Goal: Task Accomplishment & Management: Use online tool/utility

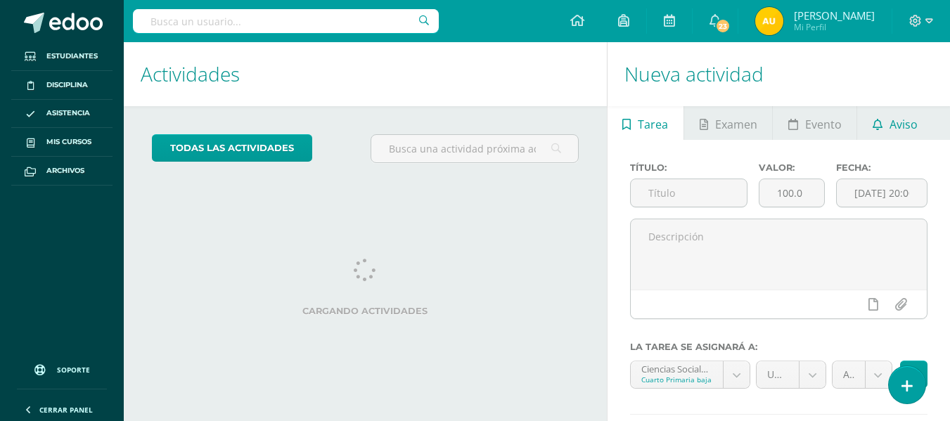
click at [901, 131] on span "Aviso" at bounding box center [904, 125] width 28 height 34
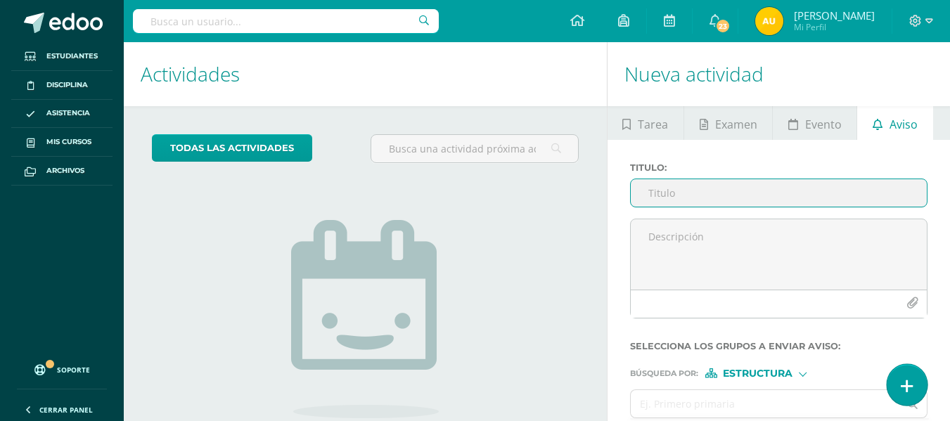
click at [909, 385] on icon at bounding box center [907, 386] width 13 height 16
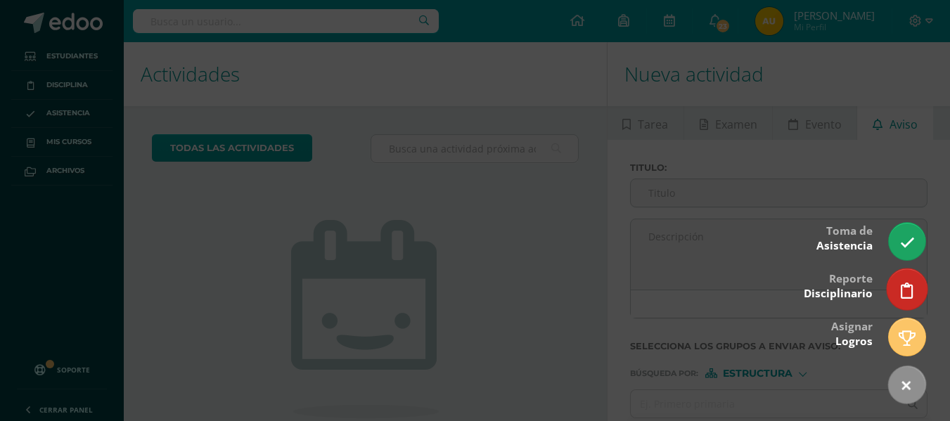
click at [909, 293] on icon at bounding box center [907, 291] width 13 height 16
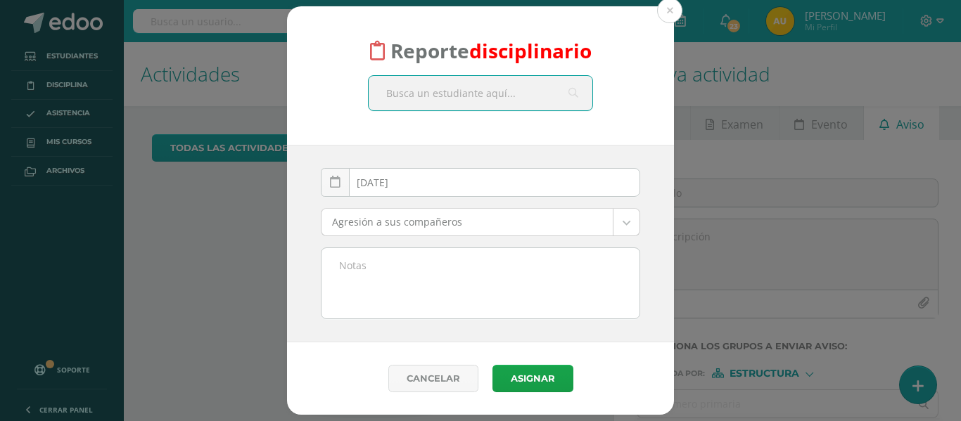
click at [530, 98] on input "text" at bounding box center [480, 93] width 224 height 34
type input "Arnolo"
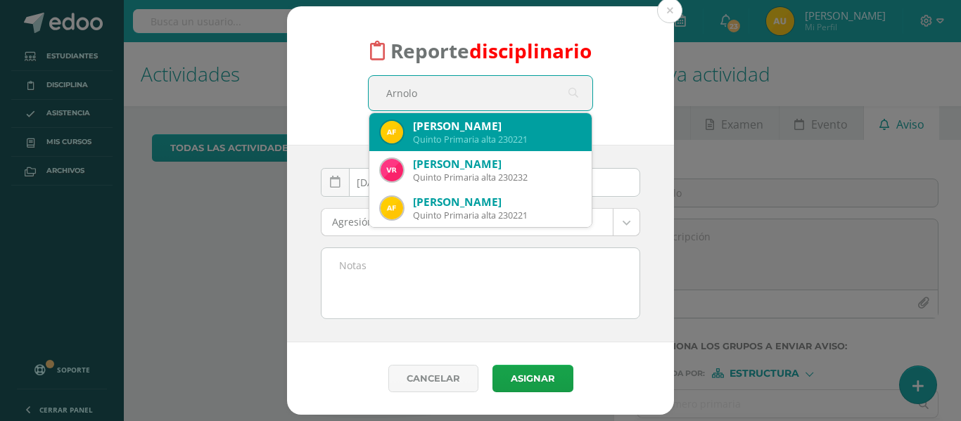
click at [522, 139] on div "Quinto Primaria alta 230221" at bounding box center [496, 140] width 167 height 12
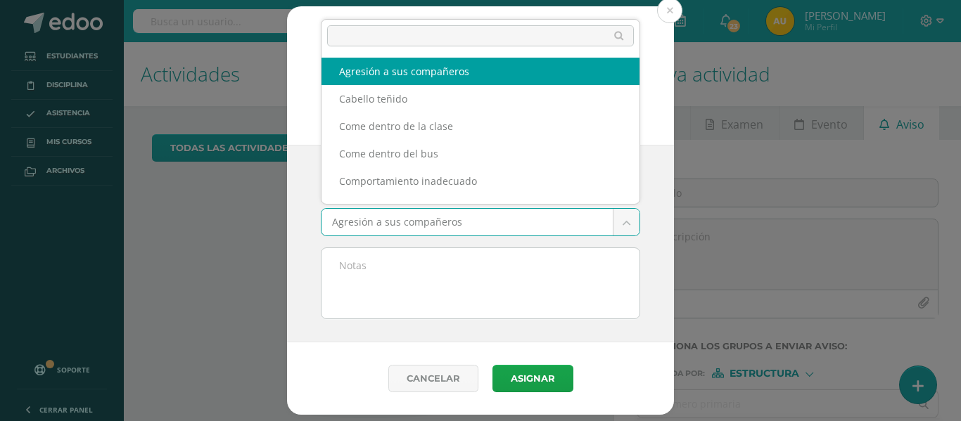
click at [623, 222] on body "Reporte disciplinario Arnoldo Moíses Fuentes García Quinto Primaria alta 230221…" at bounding box center [480, 210] width 961 height 421
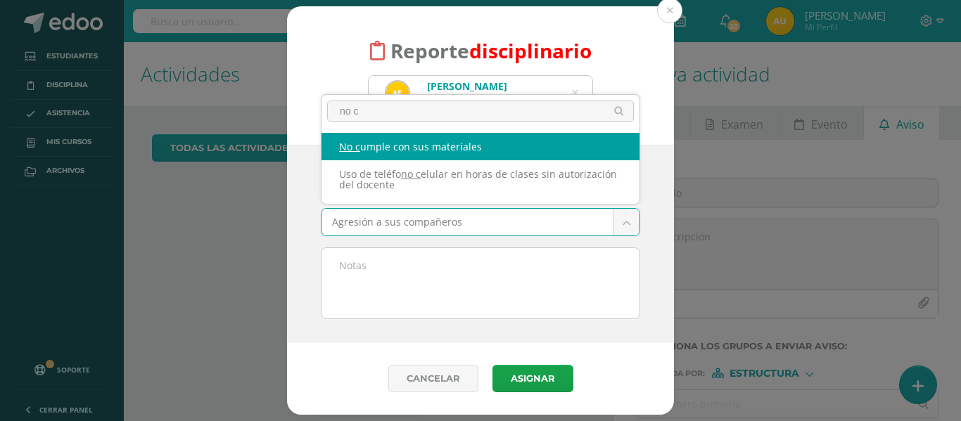
type input "no c"
select select "4"
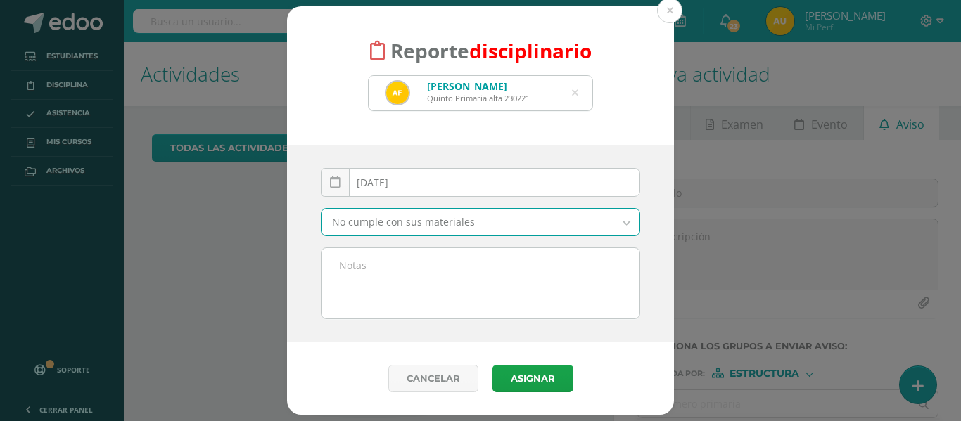
click at [444, 255] on textarea at bounding box center [480, 283] width 318 height 70
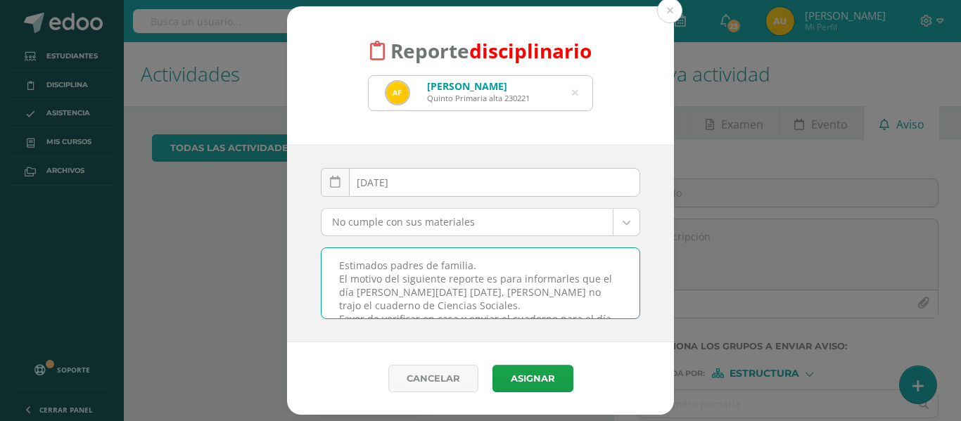
click at [340, 265] on textarea "Estimados padres de familia. El motivo del siguiente reporte es para informarle…" at bounding box center [480, 283] width 318 height 70
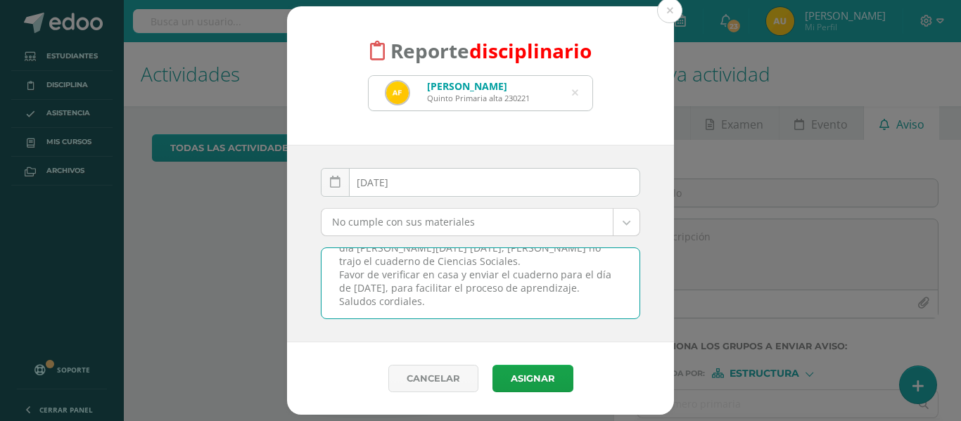
drag, startPoint x: 340, startPoint y: 265, endPoint x: 487, endPoint y: 315, distance: 154.5
click at [487, 315] on textarea "Estimados padres de familia. El motivo del siguiente reporte es para informarle…" at bounding box center [480, 283] width 318 height 70
type textarea "Estimados padres de familia. El motivo del siguiente reporte es para informarle…"
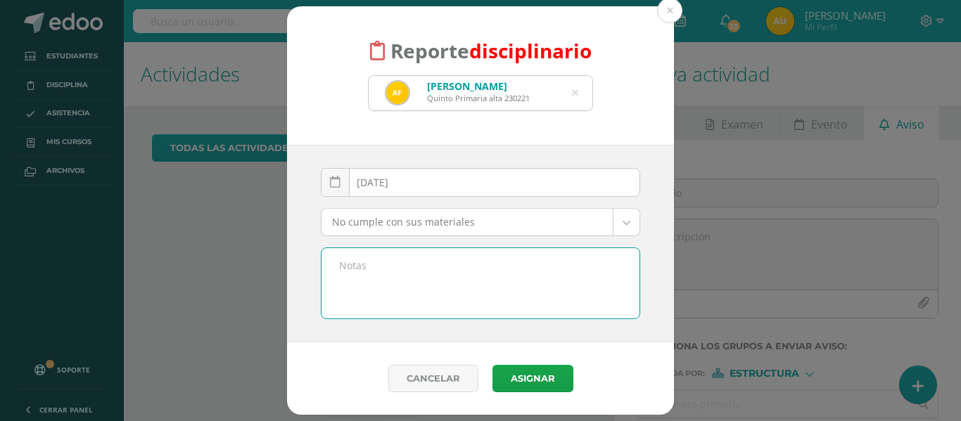
scroll to position [0, 0]
paste textarea "Estimados padres de familia: El presente reporte tiene como finalidad informarl…"
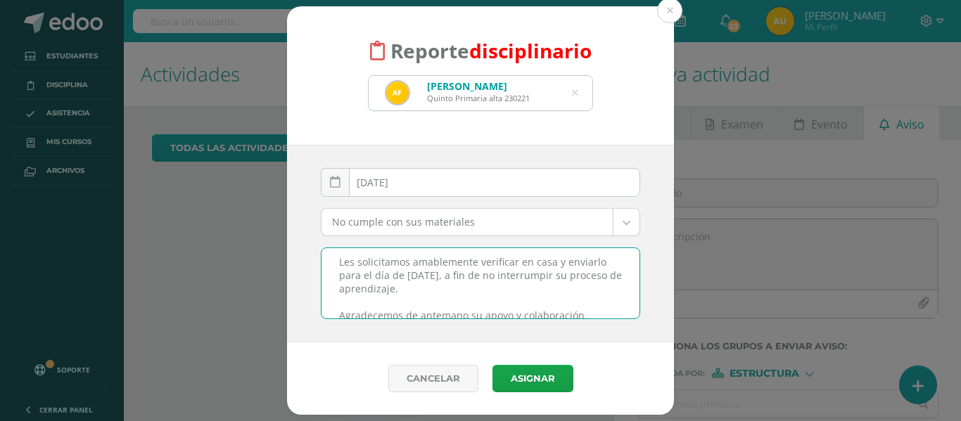
scroll to position [71, 0]
click at [364, 305] on textarea "Estimados padres de familia: El presente reporte tiene como finalidad informarl…" at bounding box center [480, 283] width 318 height 70
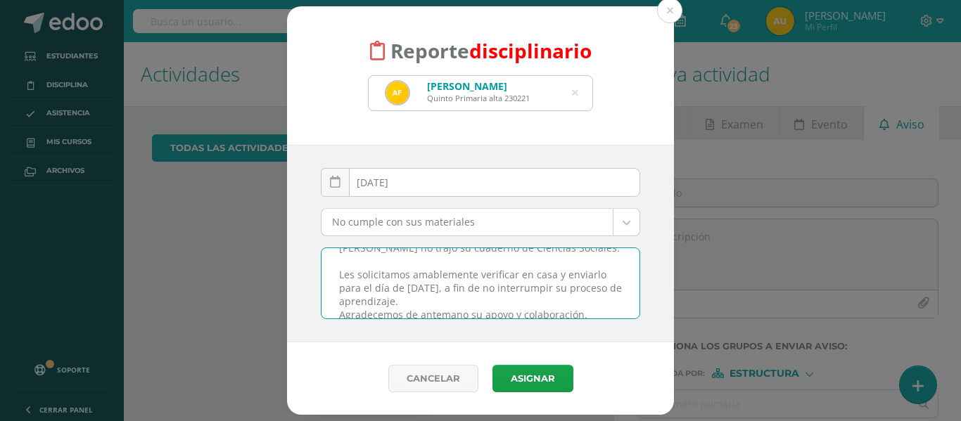
scroll to position [98, 0]
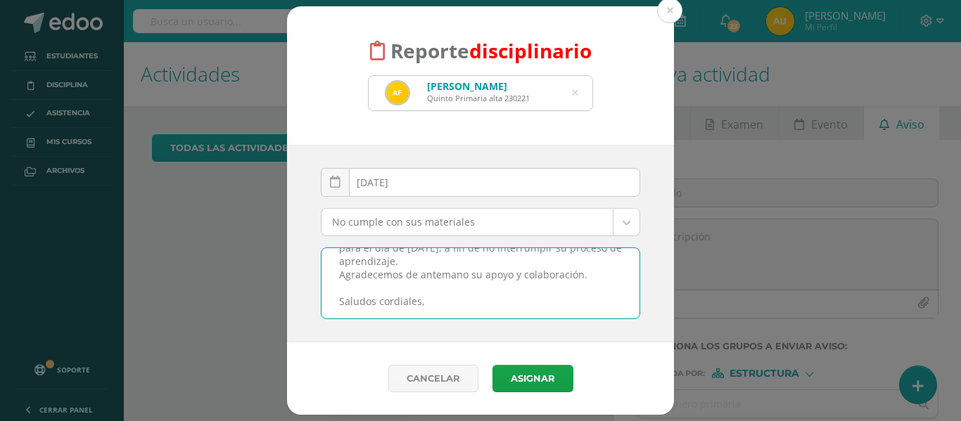
click at [346, 290] on textarea "Estimados padres de familia: El presente reporte tiene como finalidad informarl…" at bounding box center [480, 283] width 318 height 70
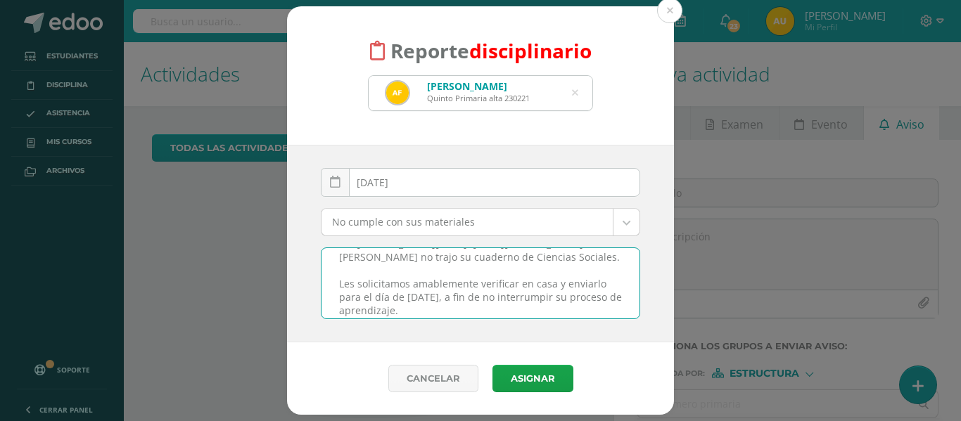
scroll to position [52, 0]
click at [530, 263] on textarea "Estimados padres de familia: El presente reporte tiene como finalidad informarl…" at bounding box center [480, 283] width 318 height 70
click at [515, 255] on textarea "Estimados padres de familia: El presente reporte tiene como finalidad informarl…" at bounding box center [480, 283] width 318 height 70
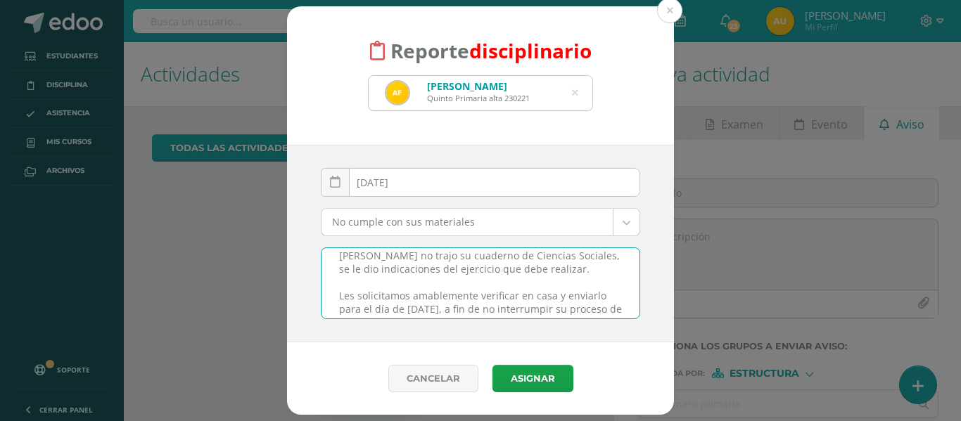
click at [464, 283] on textarea "Estimados padres de familia: El presente reporte tiene como finalidad informarl…" at bounding box center [480, 283] width 318 height 70
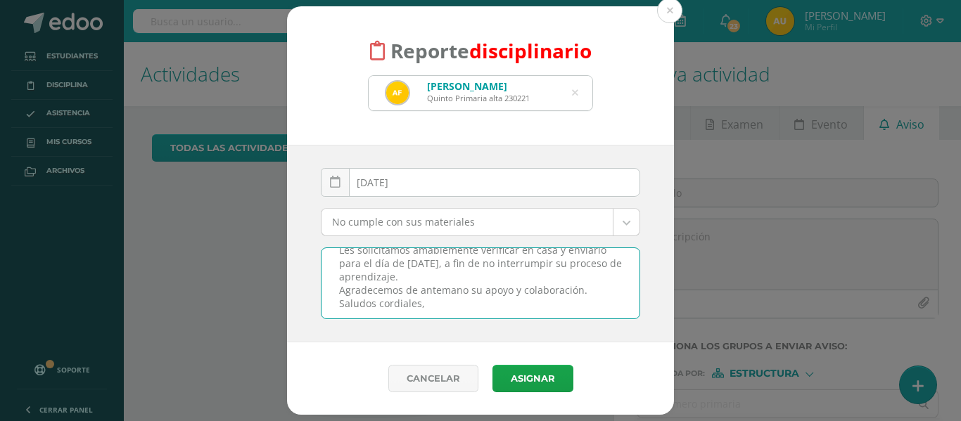
scroll to position [98, 0]
type textarea "Estimados padres de familia: El presente reporte tiene como finalidad informarl…"
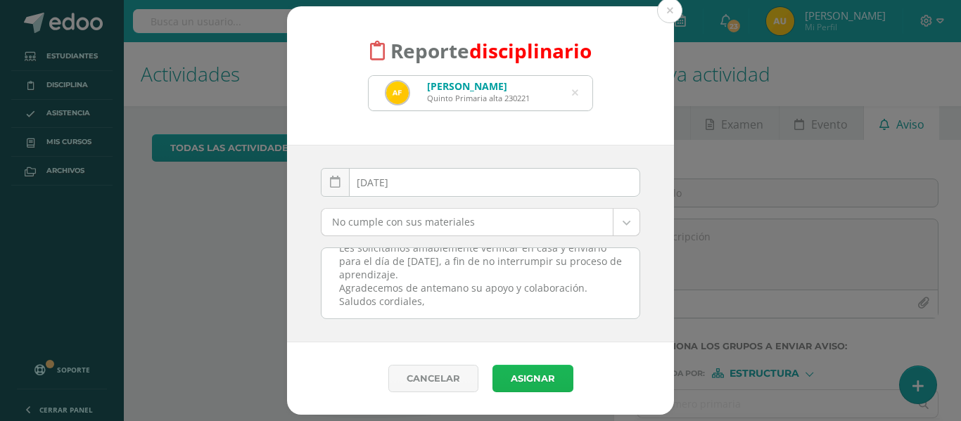
click at [541, 390] on button "Asignar" at bounding box center [532, 378] width 81 height 27
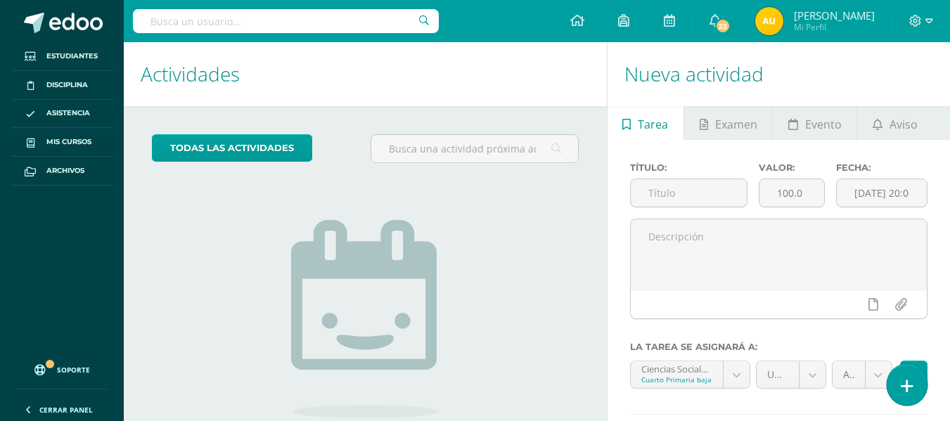
click at [900, 383] on link at bounding box center [907, 384] width 40 height 41
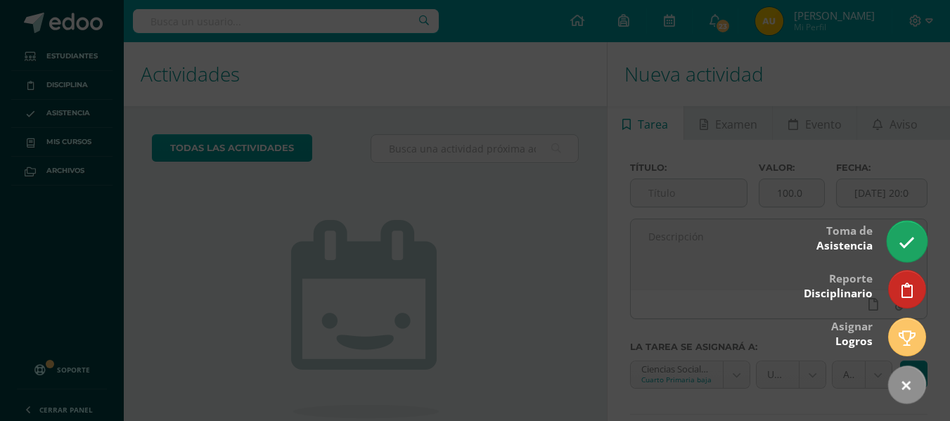
click at [907, 252] on link at bounding box center [907, 241] width 40 height 41
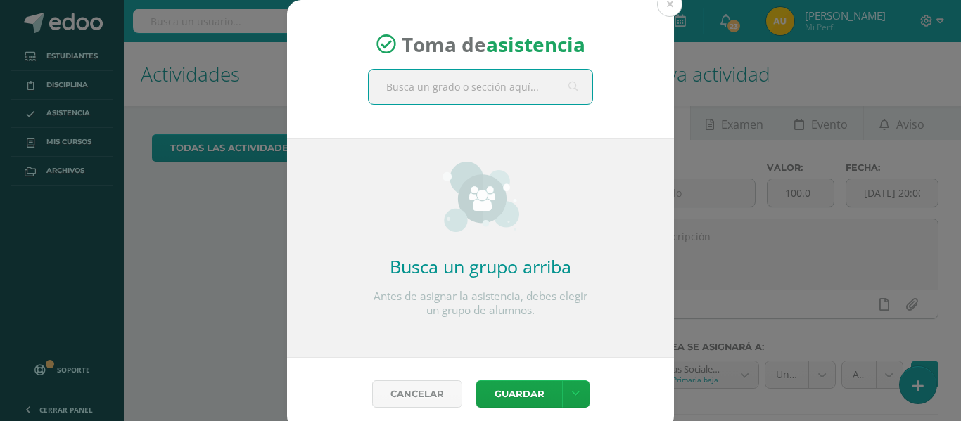
click at [508, 83] on input "text" at bounding box center [480, 87] width 224 height 34
type input "a"
type input "sexto A"
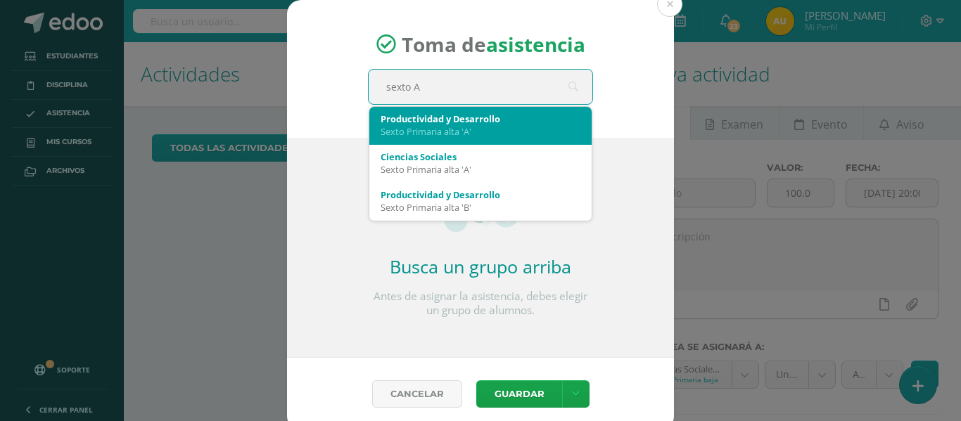
click at [489, 131] on div "Sexto Primaria alta 'A'" at bounding box center [480, 131] width 200 height 13
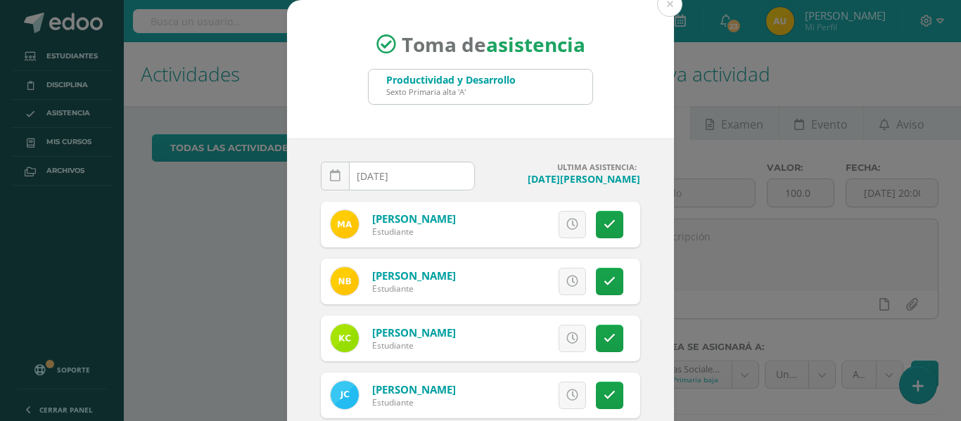
click at [669, 70] on div "Toma de asistencia Productividad y Desarrollo Sexto Primaria alta 'A' sexto A 2…" at bounding box center [480, 266] width 949 height 532
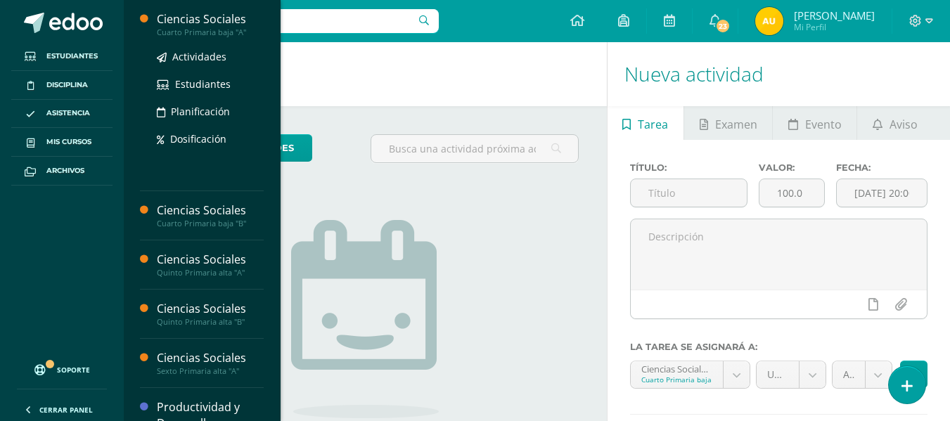
click at [221, 20] on div "Ciencias Sociales" at bounding box center [210, 19] width 107 height 16
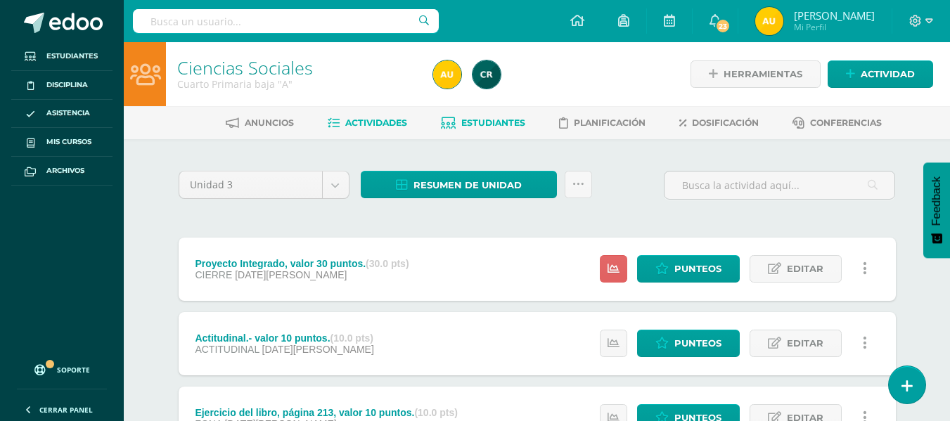
click at [492, 123] on span "Estudiantes" at bounding box center [493, 122] width 64 height 11
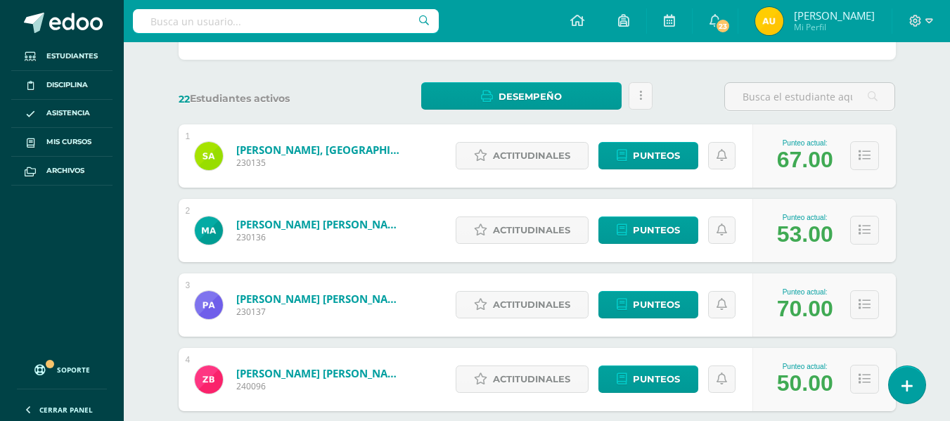
scroll to position [182, 0]
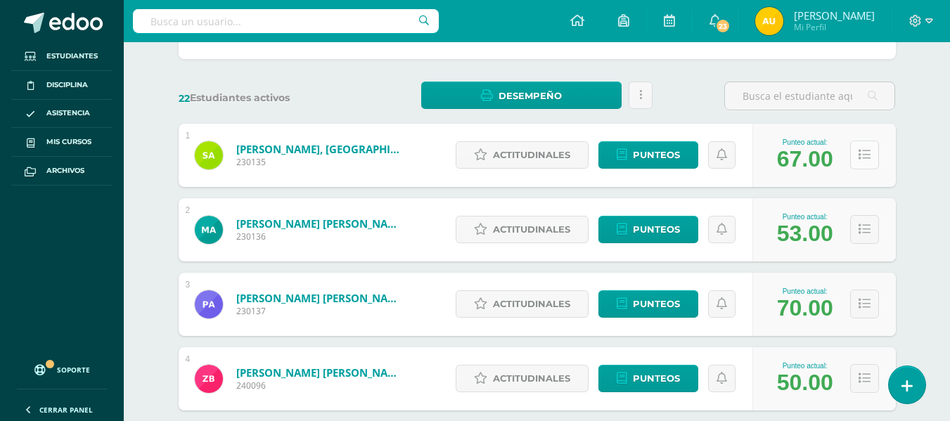
click at [864, 155] on icon at bounding box center [865, 155] width 12 height 12
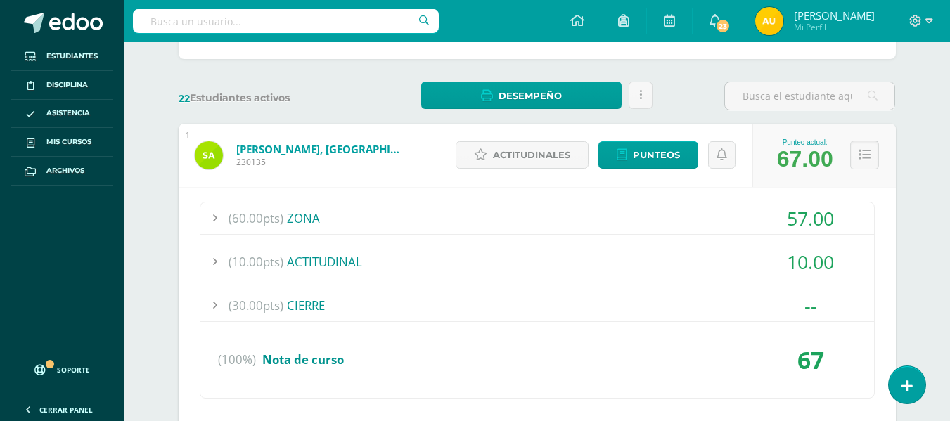
click at [864, 161] on icon at bounding box center [865, 155] width 12 height 12
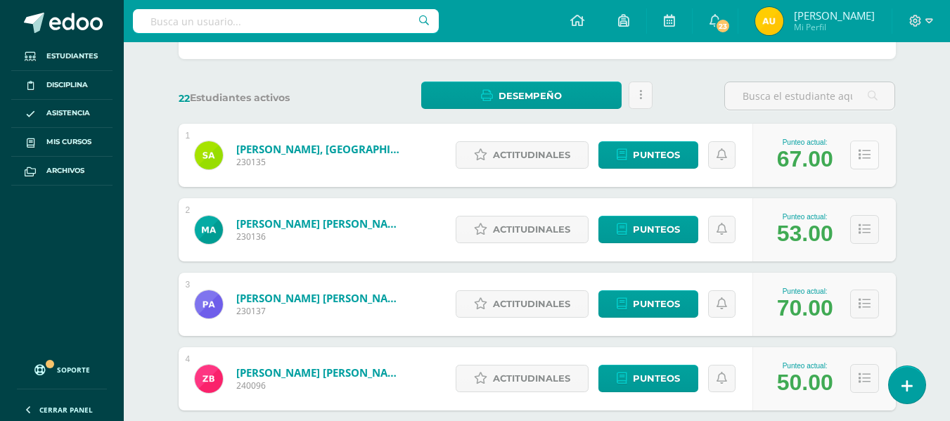
click at [864, 161] on icon at bounding box center [865, 155] width 12 height 12
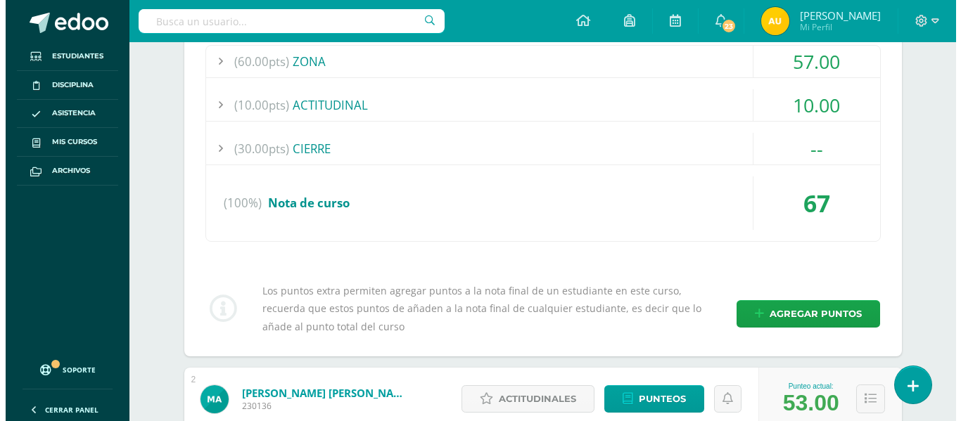
scroll to position [340, 0]
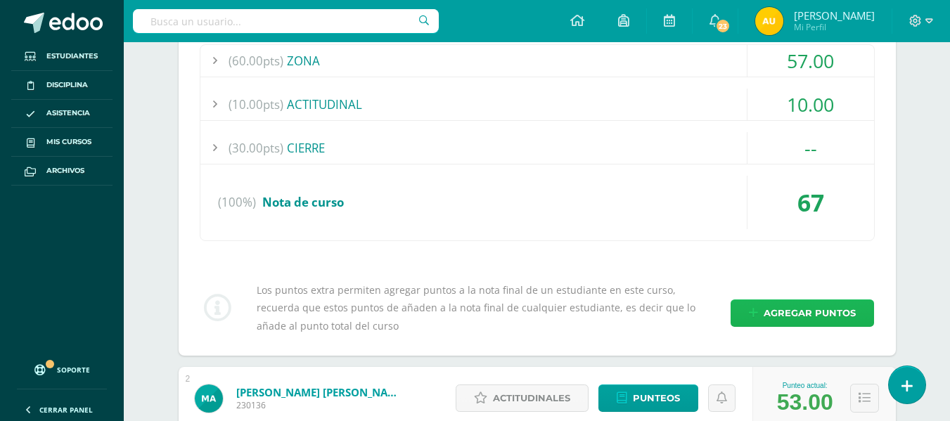
click at [781, 316] on span "Agregar puntos" at bounding box center [810, 313] width 92 height 26
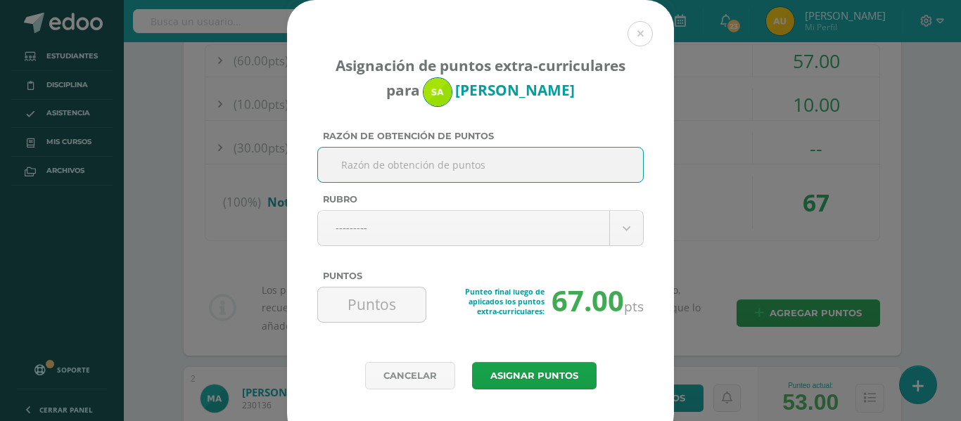
scroll to position [21, 0]
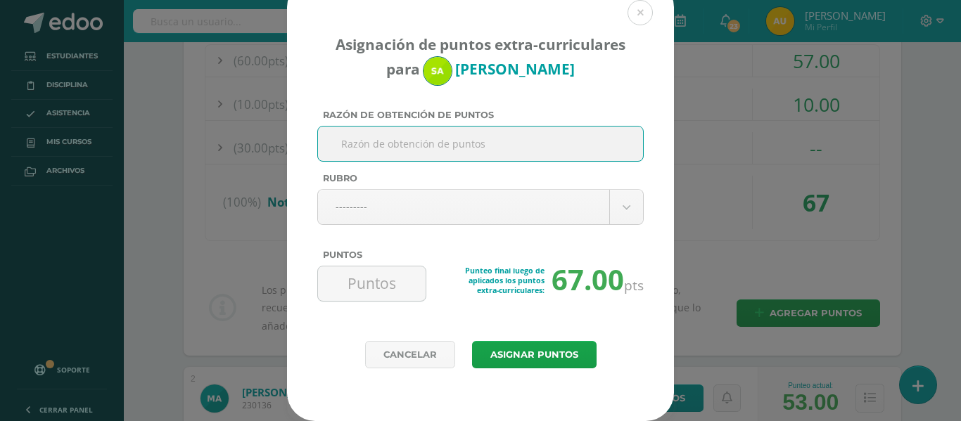
click at [458, 144] on input "Razón de obtención de puntos" at bounding box center [480, 144] width 314 height 34
click at [415, 149] on input "Razón de obtención de puntos" at bounding box center [480, 144] width 314 height 34
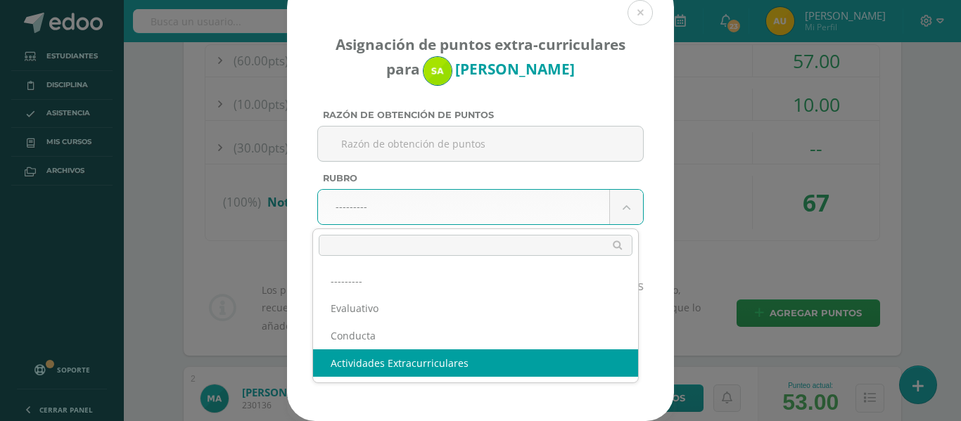
select select "3"
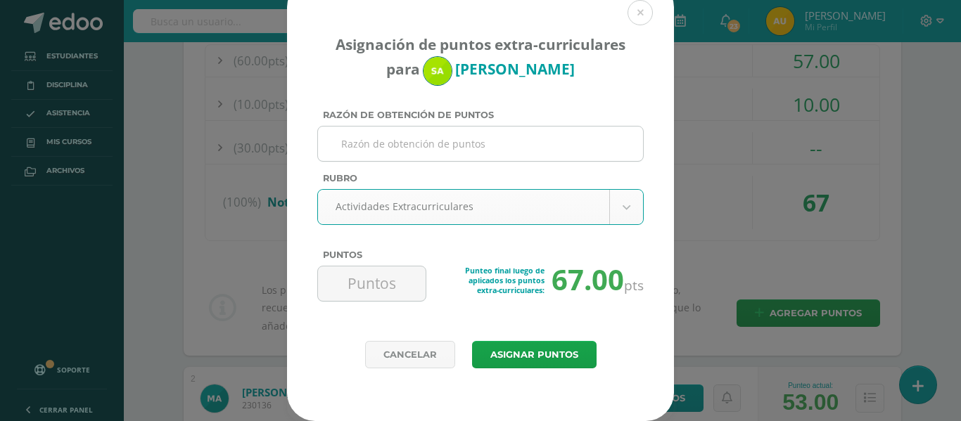
click at [457, 151] on input "Razón de obtención de puntos" at bounding box center [480, 144] width 314 height 34
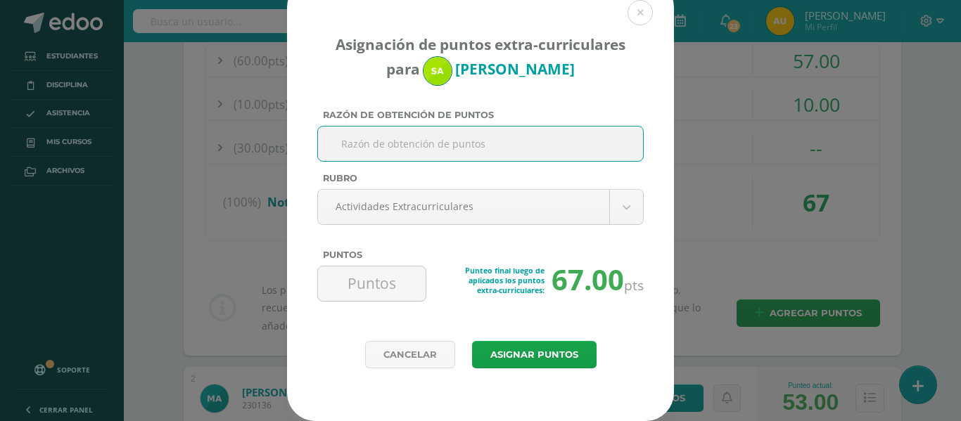
click at [468, 138] on input "Razón de obtención de puntos" at bounding box center [480, 144] width 314 height 34
type input "s"
drag, startPoint x: 489, startPoint y: 144, endPoint x: 328, endPoint y: 146, distance: 161.0
click at [328, 146] on input "Seguimiento de instrucciones." at bounding box center [480, 144] width 314 height 34
click at [494, 153] on input "Seguimiento de instrucciones." at bounding box center [480, 144] width 314 height 34
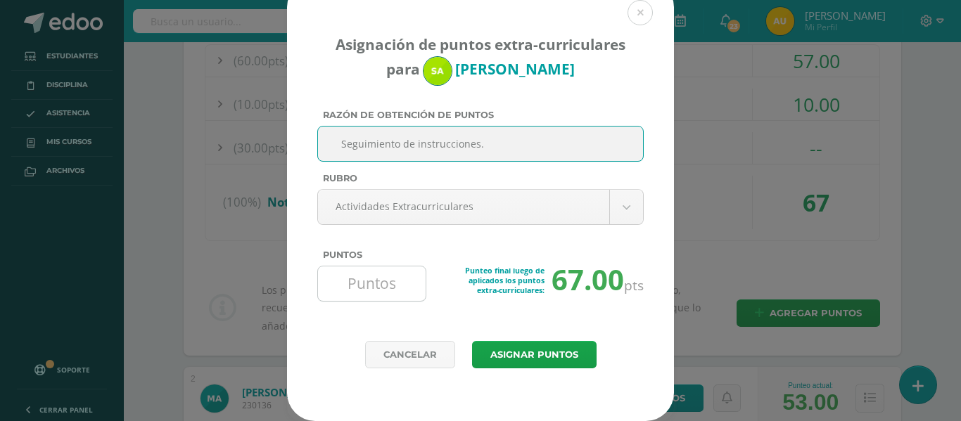
type input "Seguimiento de instrucciones."
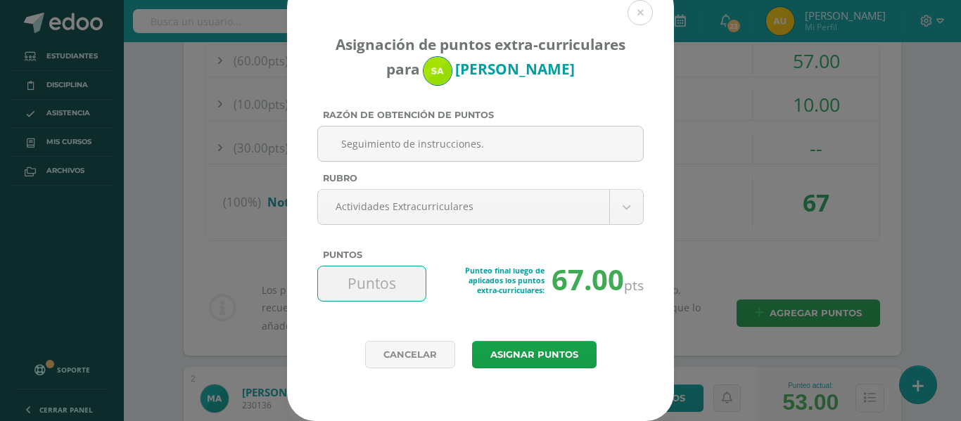
click at [380, 282] on input "Puntos" at bounding box center [371, 284] width 96 height 34
type input "4"
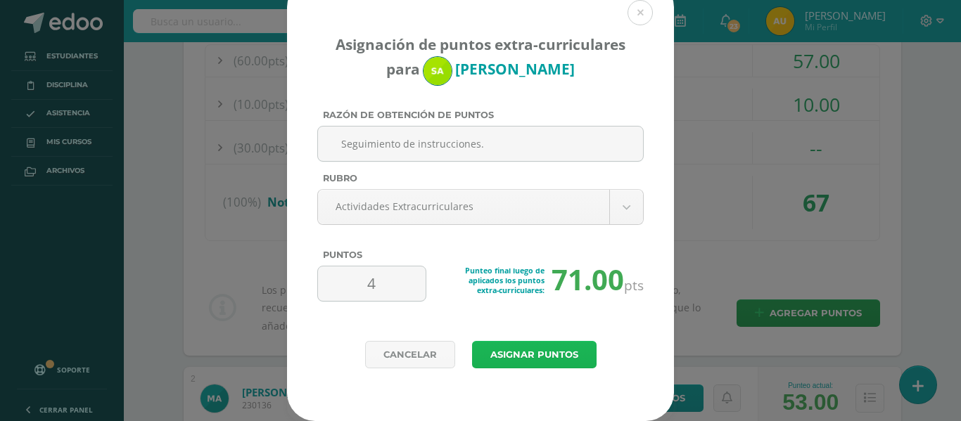
click at [515, 350] on button "Asignar puntos" at bounding box center [534, 354] width 124 height 27
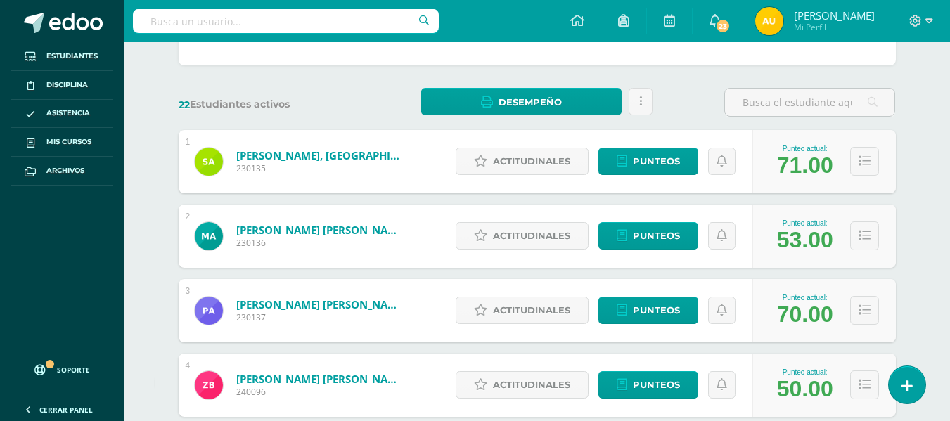
scroll to position [180, 0]
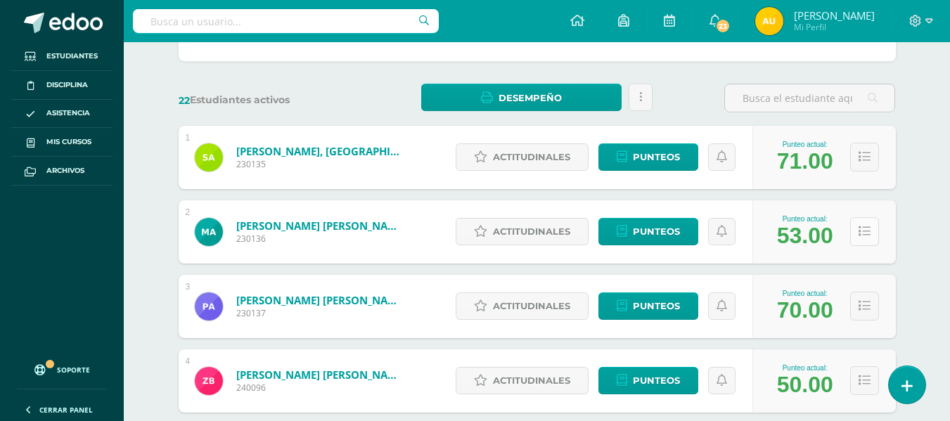
click at [868, 236] on icon at bounding box center [865, 232] width 12 height 12
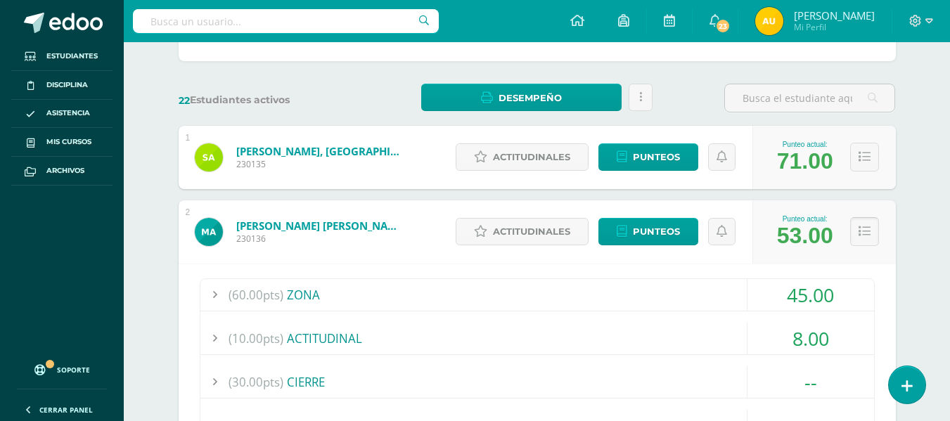
click at [873, 237] on button at bounding box center [864, 231] width 29 height 29
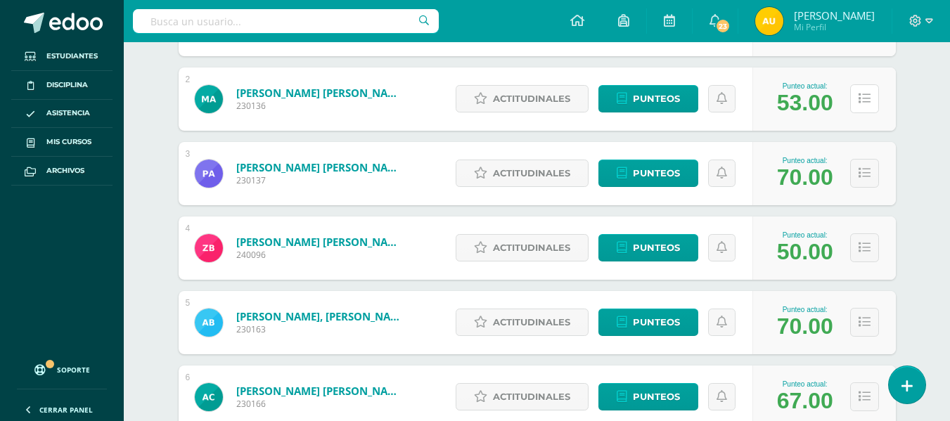
scroll to position [314, 0]
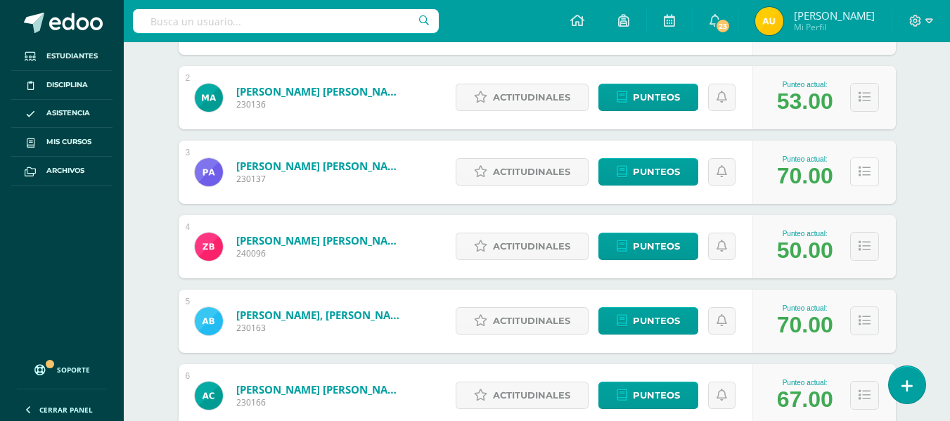
click at [858, 179] on button at bounding box center [864, 172] width 29 height 29
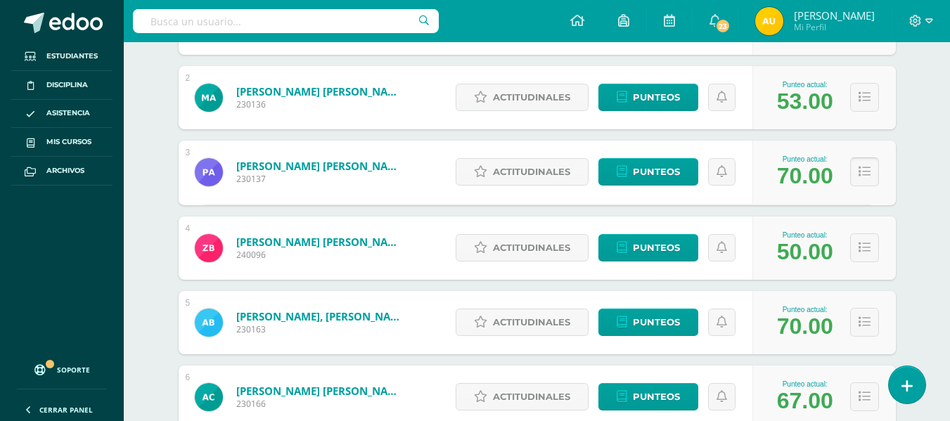
click at [866, 177] on icon at bounding box center [865, 172] width 12 height 12
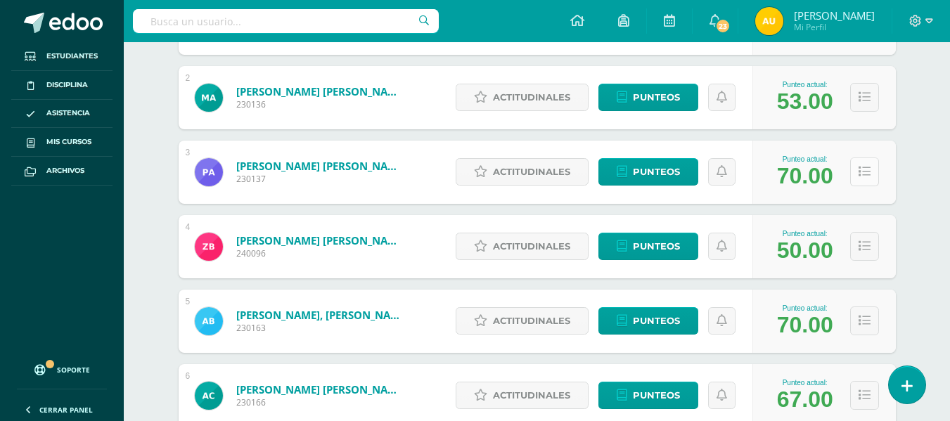
click at [866, 176] on icon at bounding box center [865, 172] width 12 height 12
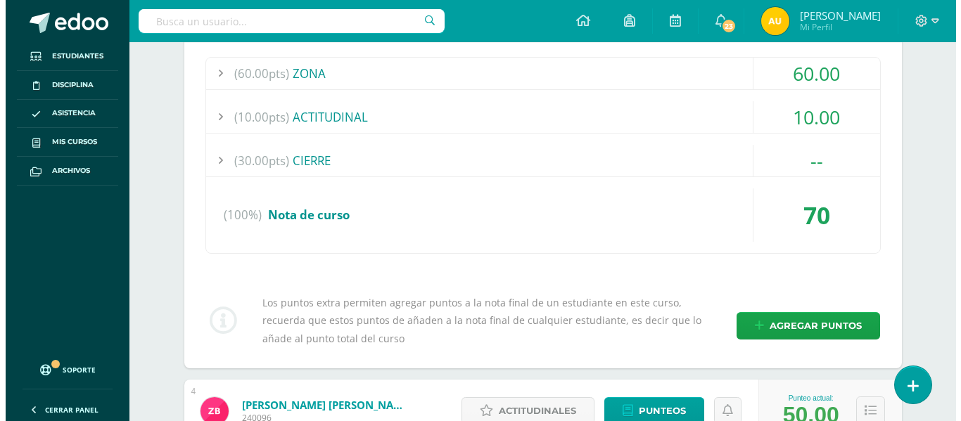
scroll to position [512, 0]
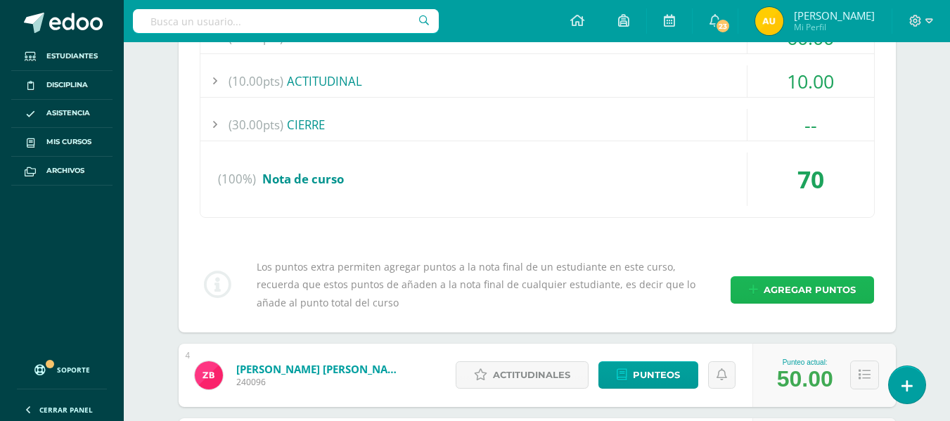
click at [788, 295] on span "Agregar puntos" at bounding box center [810, 290] width 92 height 26
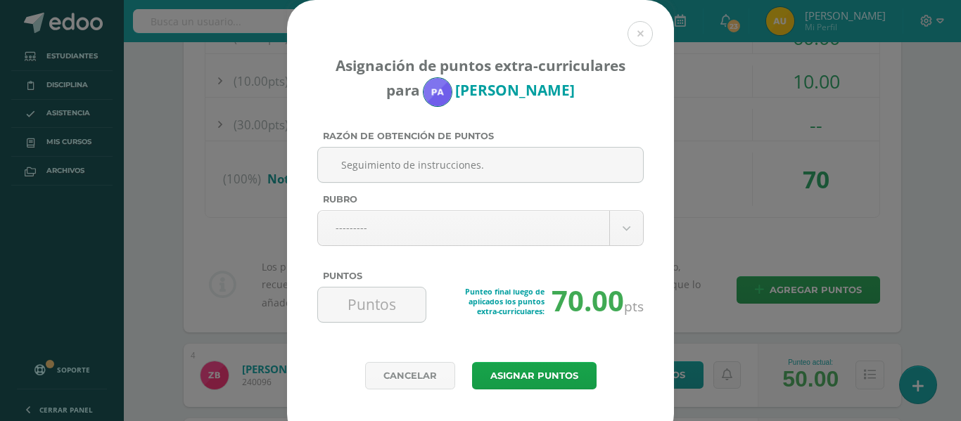
type input "Seguimiento de instrucciones."
drag, startPoint x: 436, startPoint y: 248, endPoint x: 433, endPoint y: 224, distance: 23.4
click at [433, 224] on div "Razón de obtención de puntos Seguimiento de instrucciones. Rubro --------- ----…" at bounding box center [481, 232] width 338 height 203
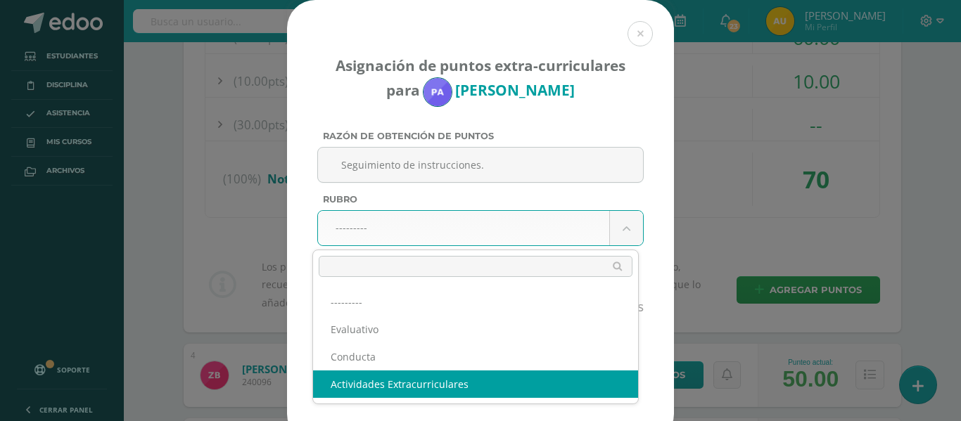
select select "3"
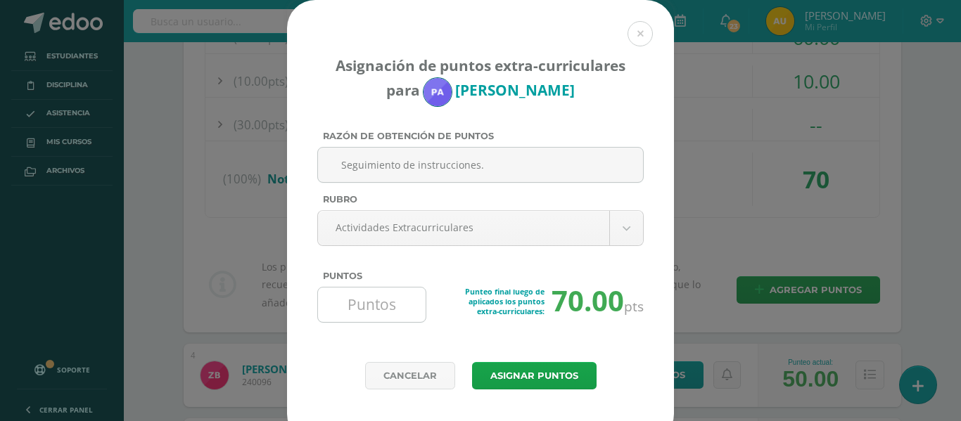
click at [388, 301] on input "Puntos" at bounding box center [371, 305] width 96 height 34
type input "4"
click at [560, 380] on button "Asignar puntos" at bounding box center [534, 375] width 124 height 27
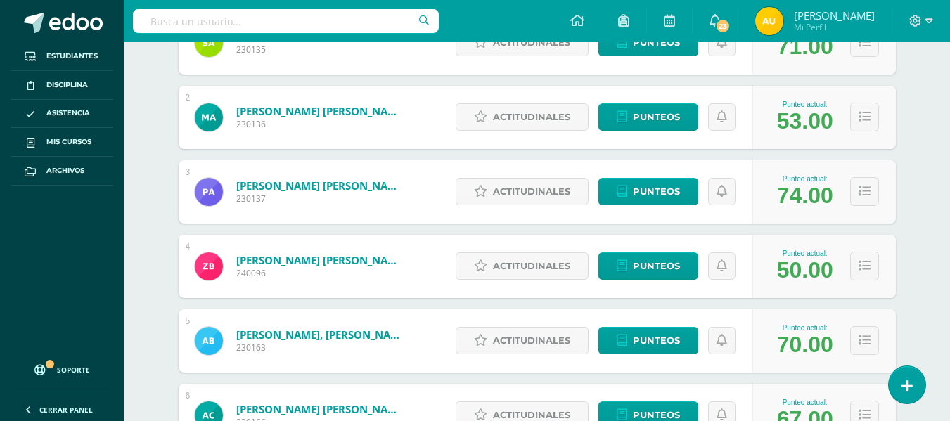
scroll to position [295, 0]
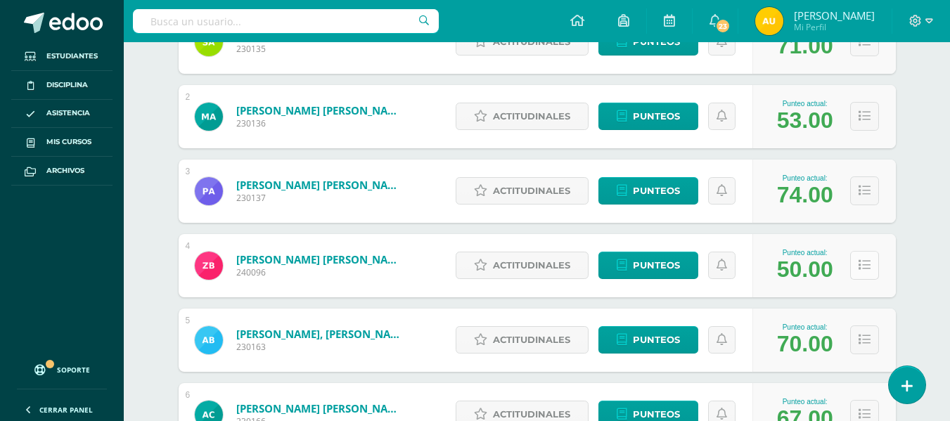
click at [861, 271] on icon at bounding box center [865, 265] width 12 height 12
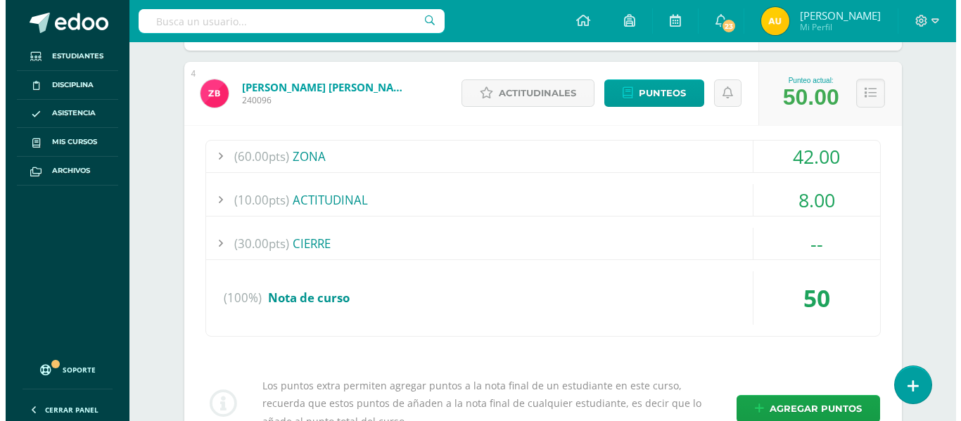
scroll to position [470, 0]
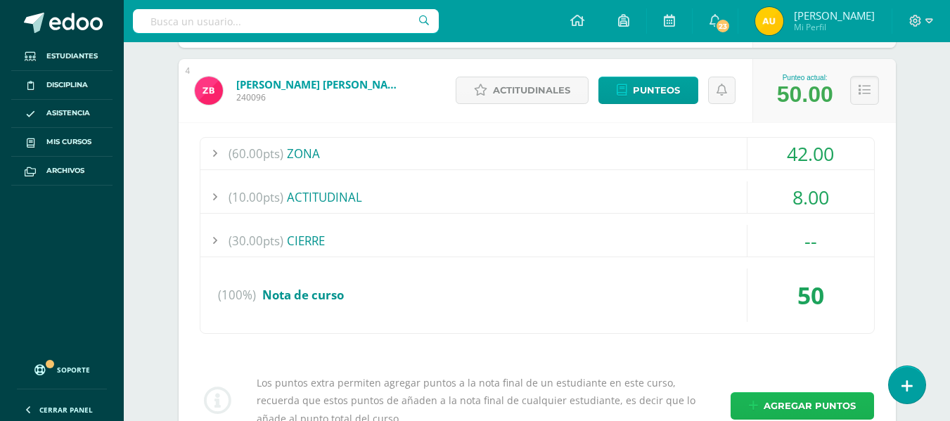
click at [783, 405] on span "Agregar puntos" at bounding box center [810, 406] width 92 height 26
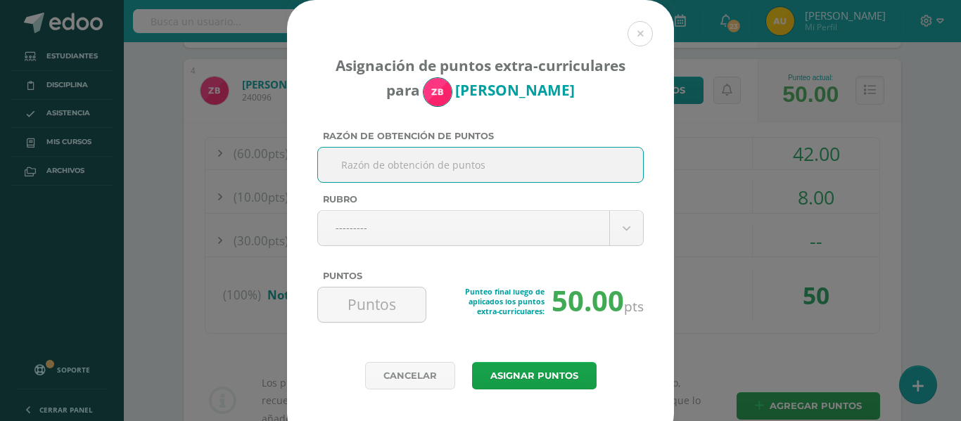
click at [475, 169] on input "Razón de obtención de puntos" at bounding box center [480, 165] width 314 height 34
paste input "Seguimiento de instrucciones."
type input "Seguimiento de instrucciones."
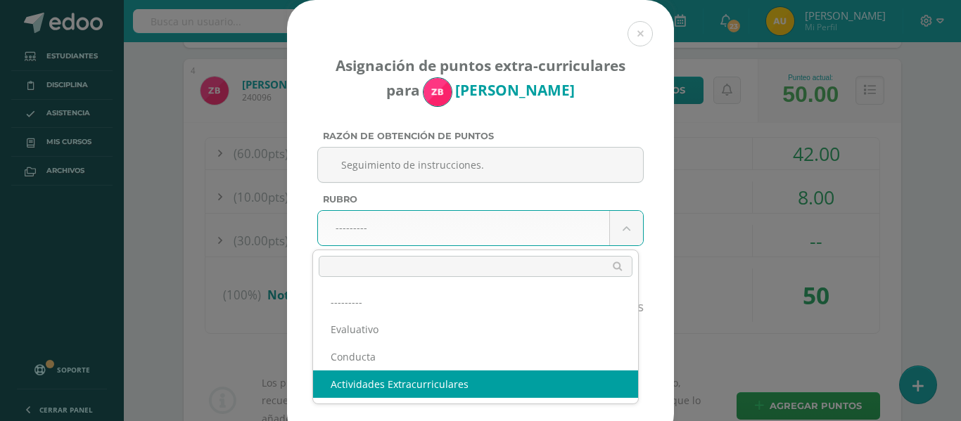
select select "3"
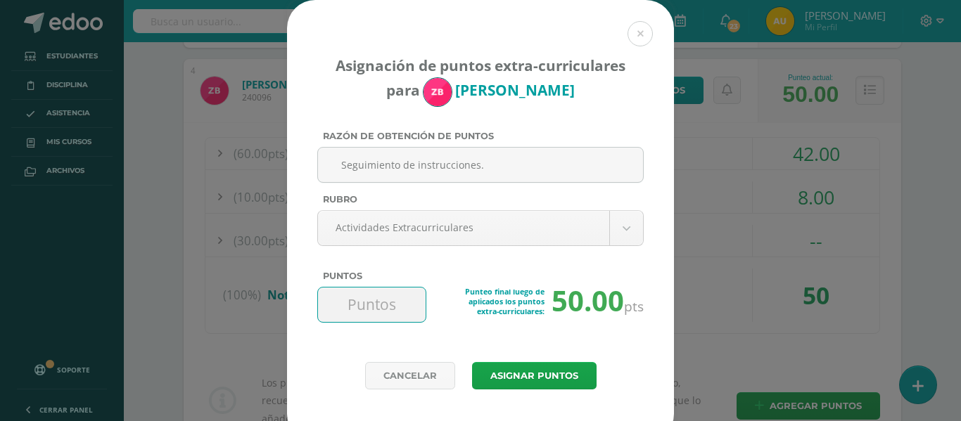
click at [371, 297] on input "Puntos" at bounding box center [371, 305] width 96 height 34
type input "4"
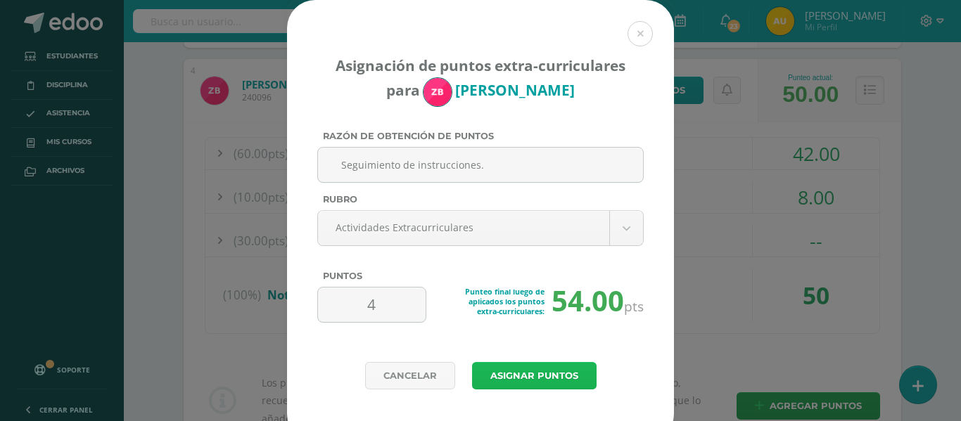
click at [551, 377] on button "Asignar puntos" at bounding box center [534, 375] width 124 height 27
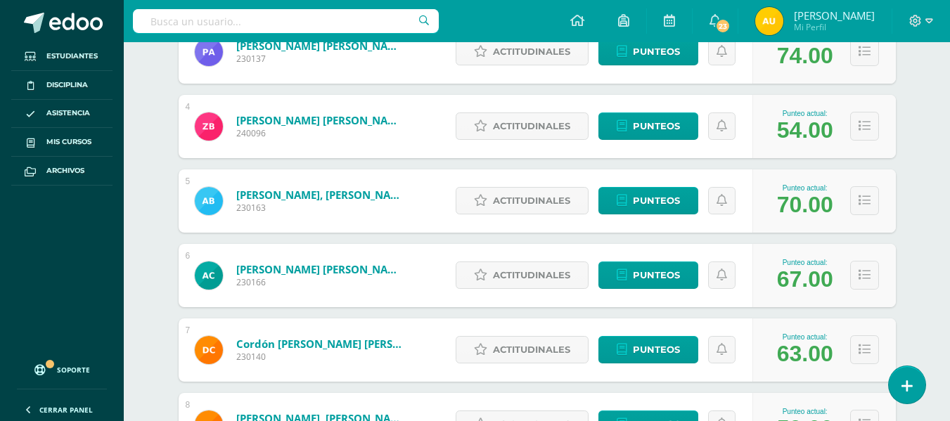
scroll to position [435, 0]
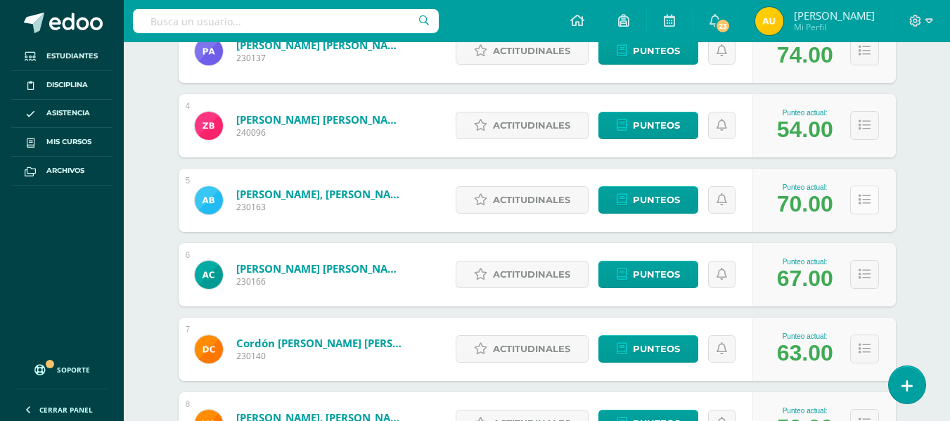
click at [872, 196] on button at bounding box center [864, 200] width 29 height 29
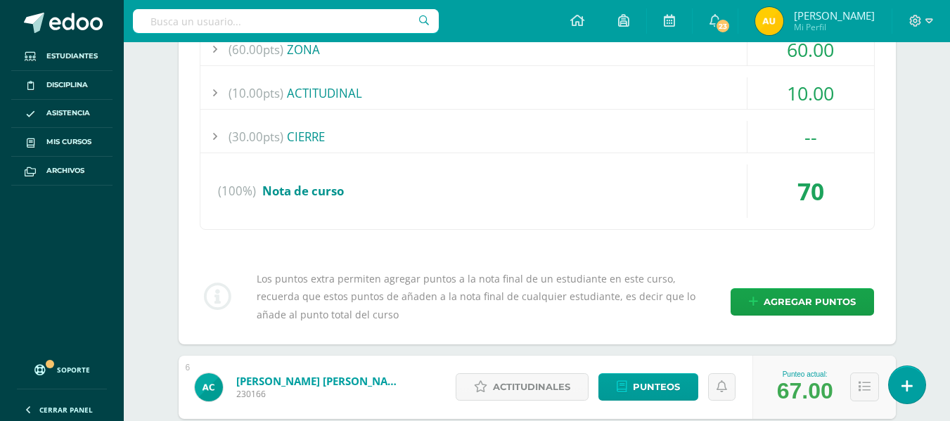
scroll to position [650, 0]
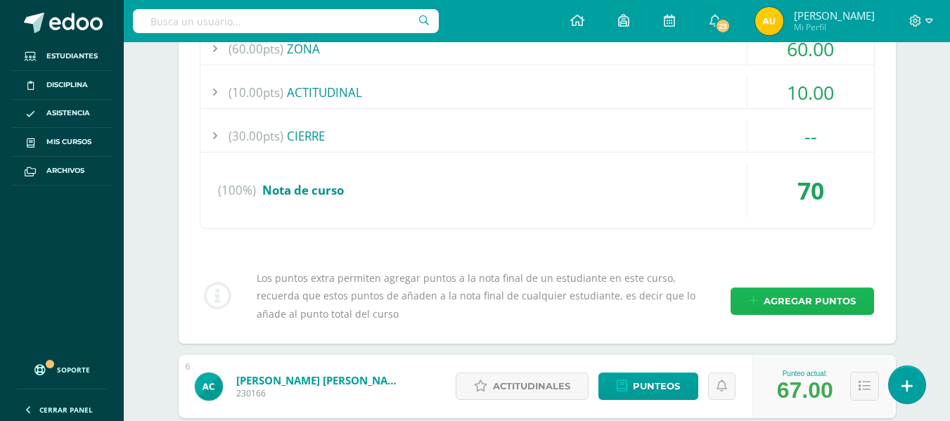
click at [781, 303] on span "Agregar puntos" at bounding box center [810, 301] width 92 height 26
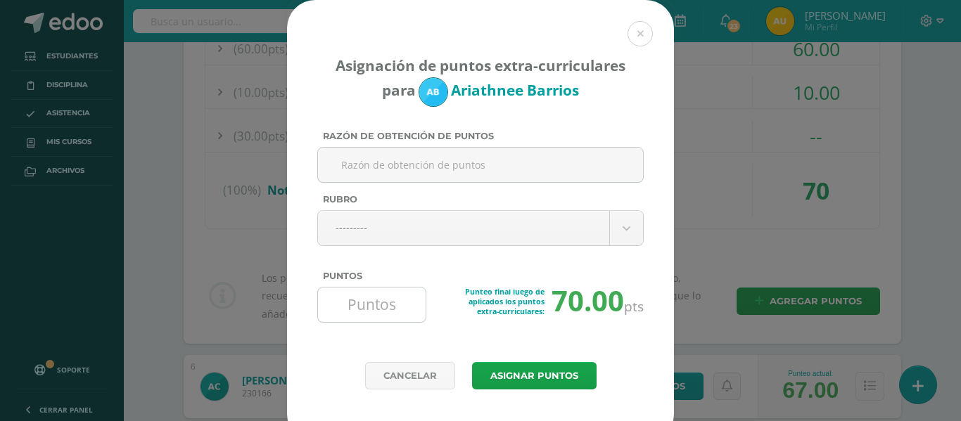
click at [383, 302] on input "Puntos" at bounding box center [371, 305] width 96 height 34
click at [629, 32] on button at bounding box center [639, 33] width 25 height 25
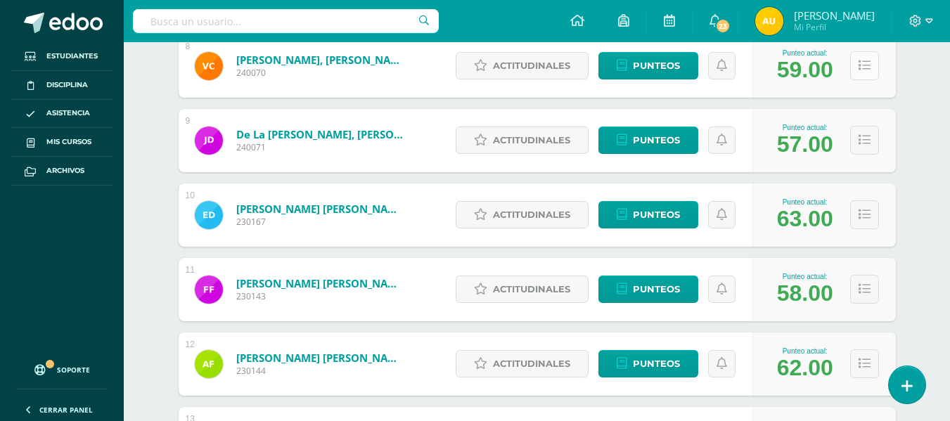
scroll to position [1126, 0]
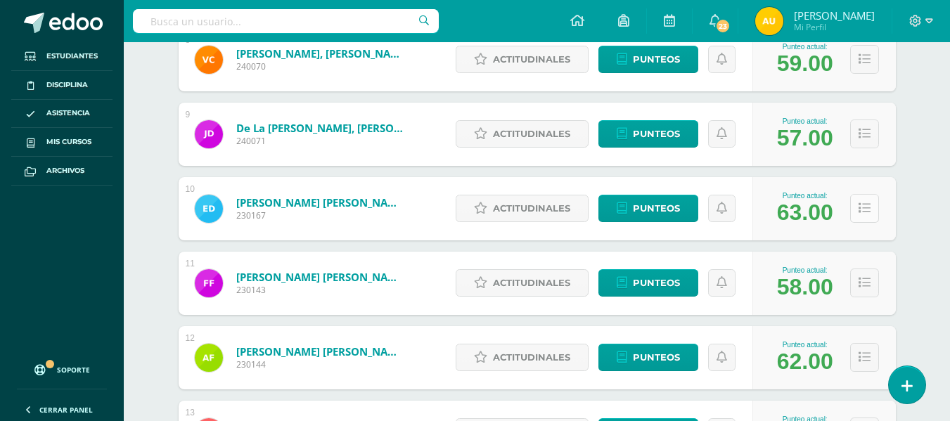
click at [863, 216] on button at bounding box center [864, 208] width 29 height 29
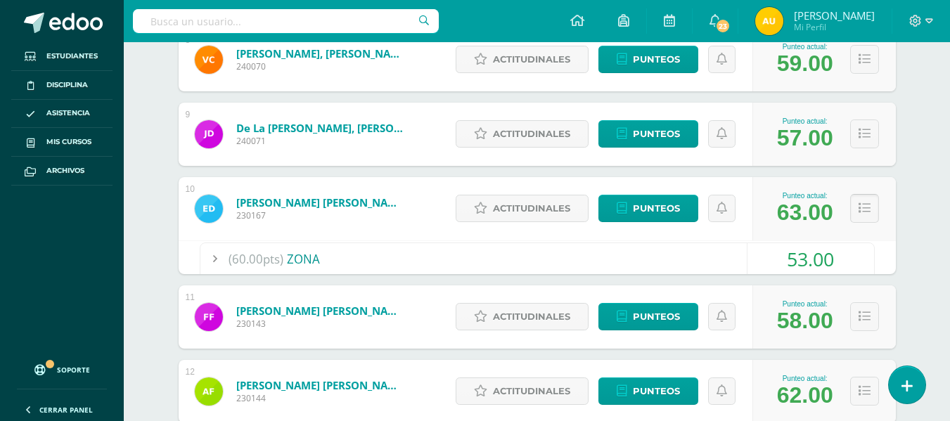
click at [860, 204] on icon at bounding box center [865, 209] width 12 height 12
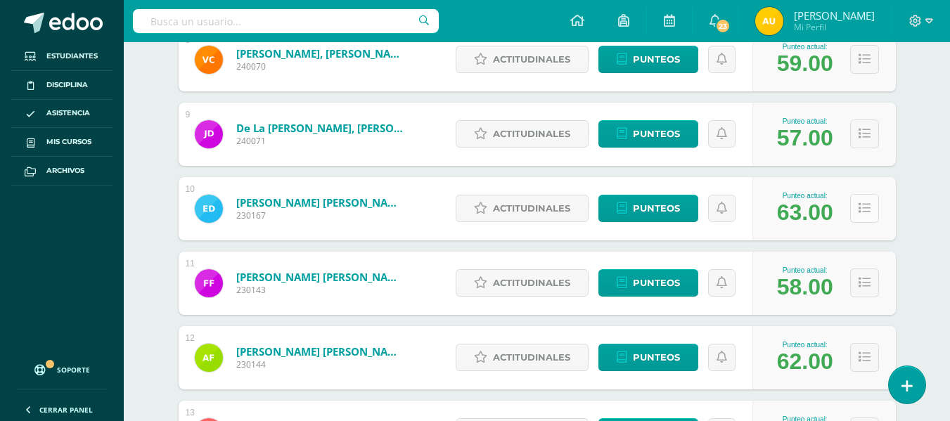
click at [861, 221] on button at bounding box center [864, 208] width 29 height 29
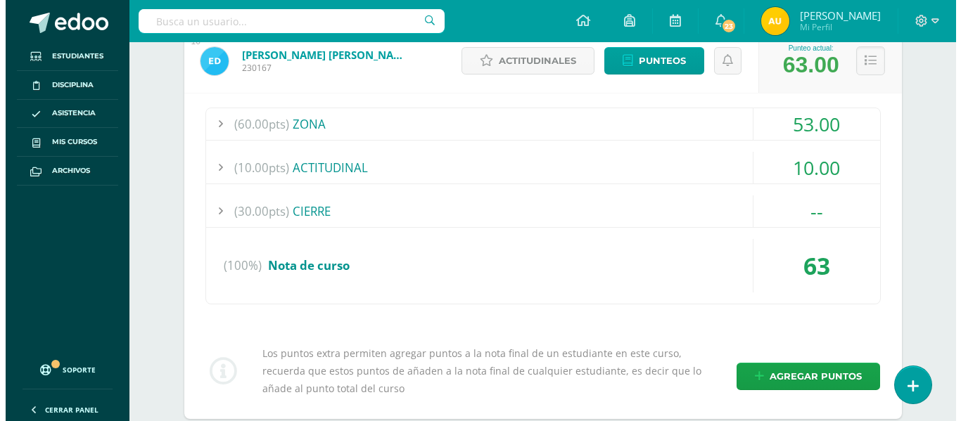
scroll to position [1274, 0]
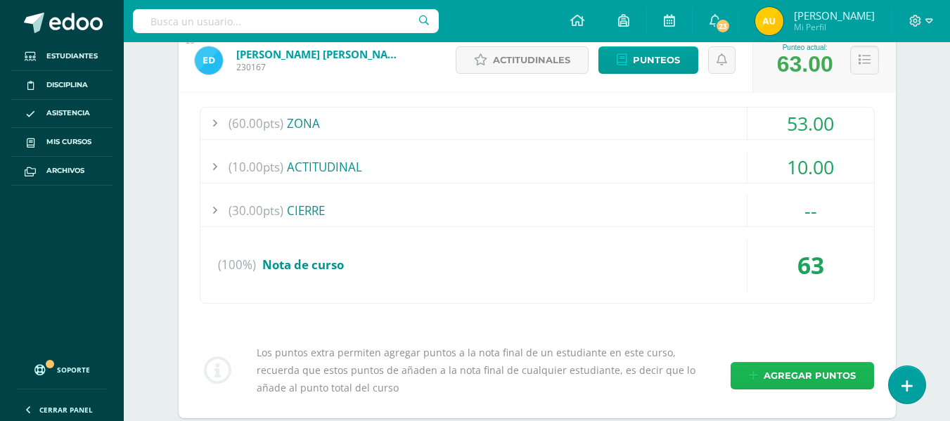
click at [792, 367] on span "Agregar puntos" at bounding box center [810, 376] width 92 height 26
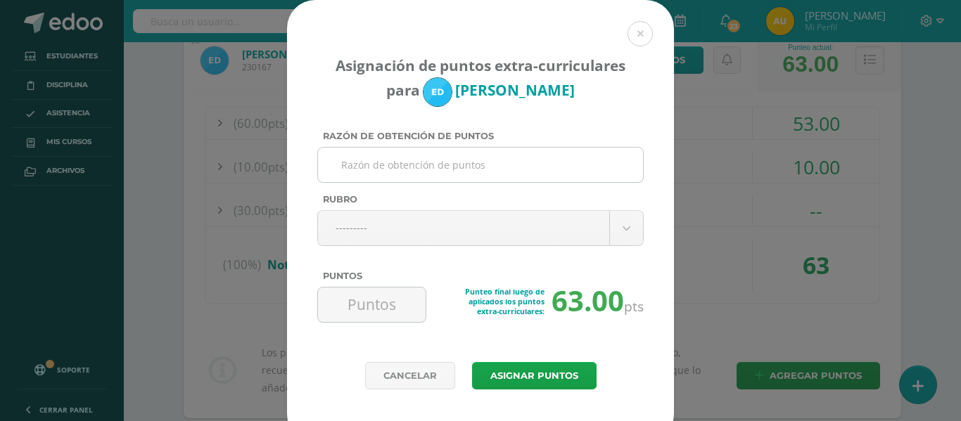
click at [462, 170] on input "Razón de obtención de puntos" at bounding box center [480, 165] width 314 height 34
paste input "Seguimiento de instrucciones."
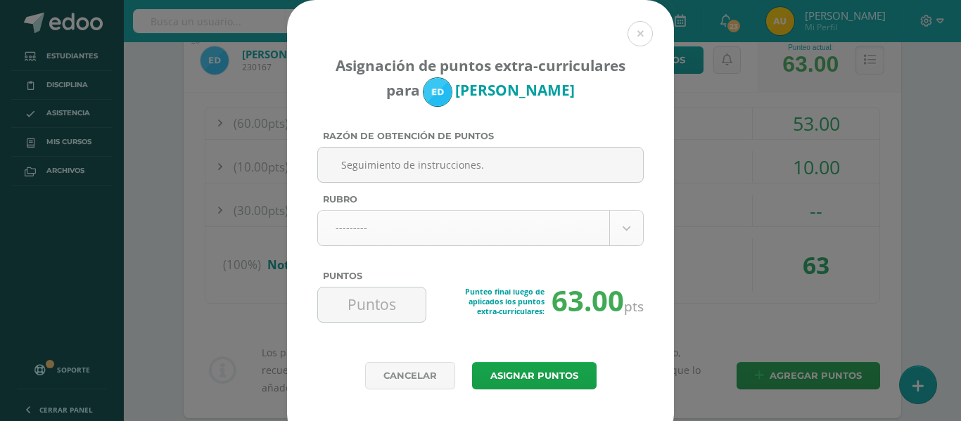
type input "Seguimiento de instrucciones."
click at [421, 229] on body "Asignación de puntos extra-curriculares para Eduardo Díaz Razón de obtención de…" at bounding box center [480, 66] width 961 height 2681
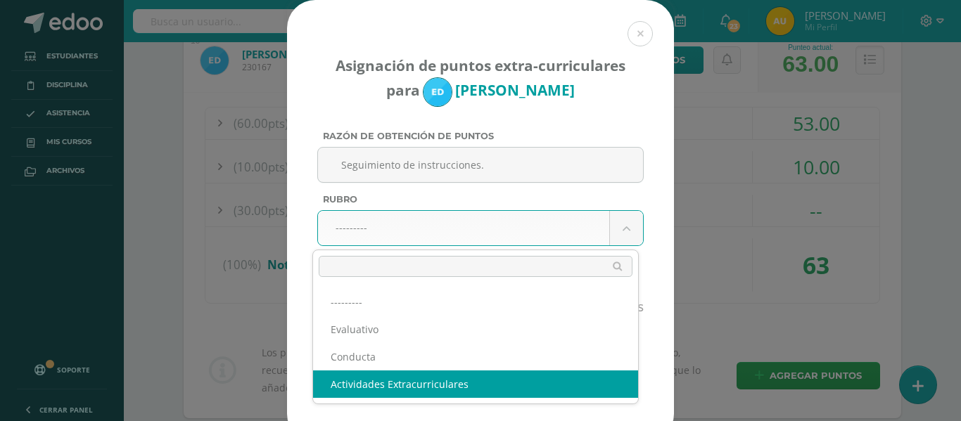
select select "3"
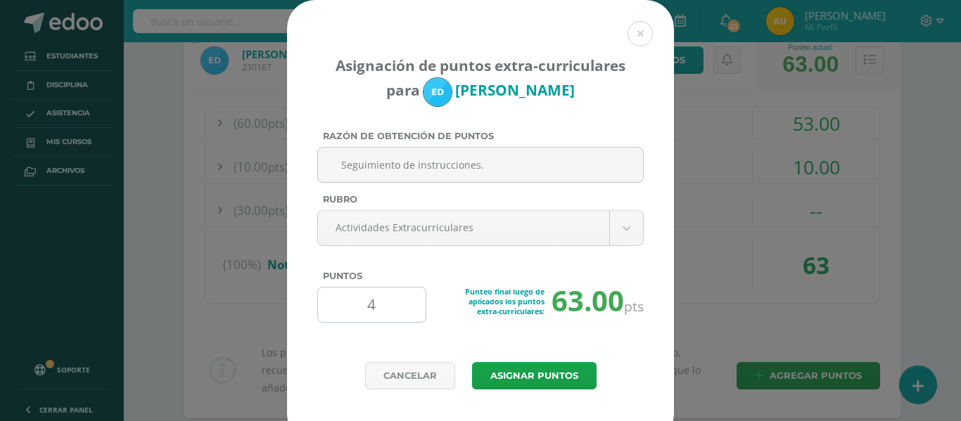
click at [378, 307] on input "4" at bounding box center [371, 305] width 96 height 34
type input "4"
click at [524, 373] on button "Asignar puntos" at bounding box center [534, 375] width 124 height 27
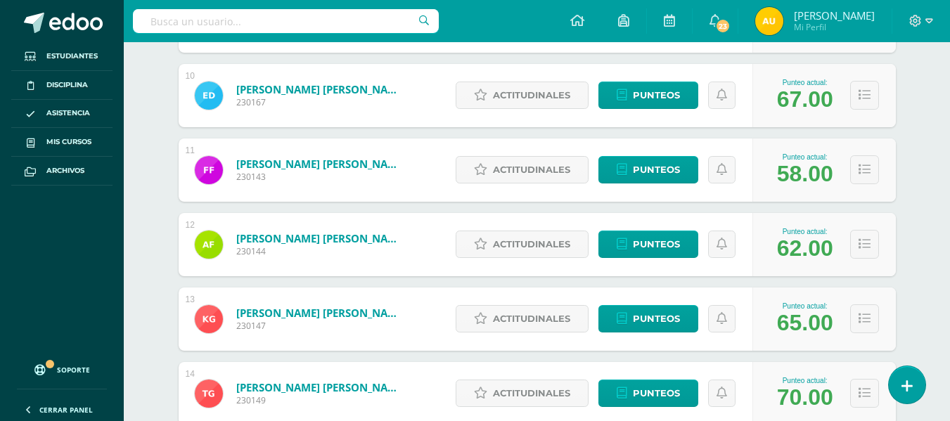
scroll to position [913, 0]
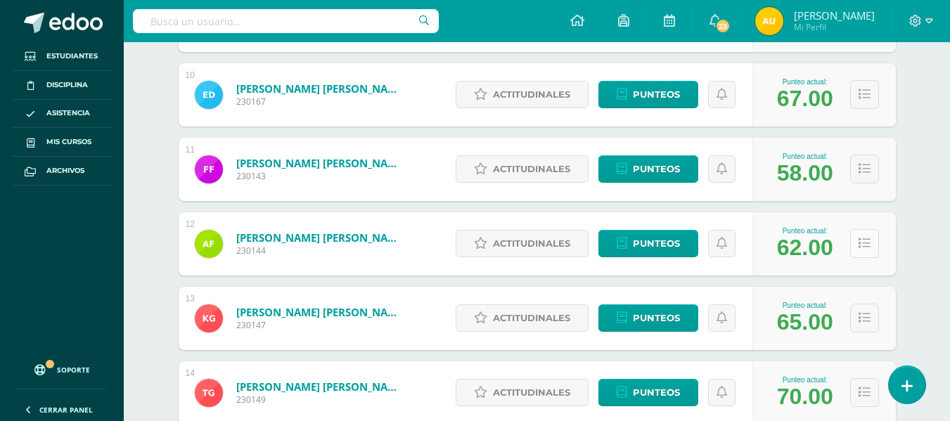
click at [866, 252] on button at bounding box center [864, 243] width 29 height 29
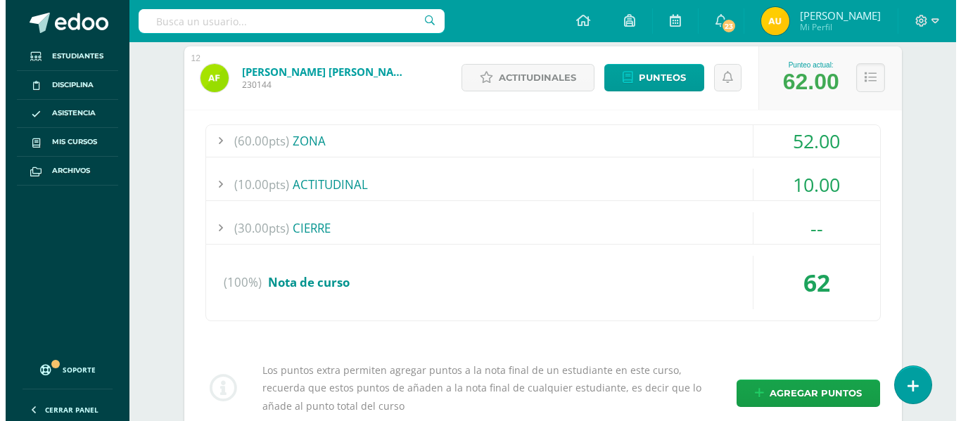
scroll to position [1080, 0]
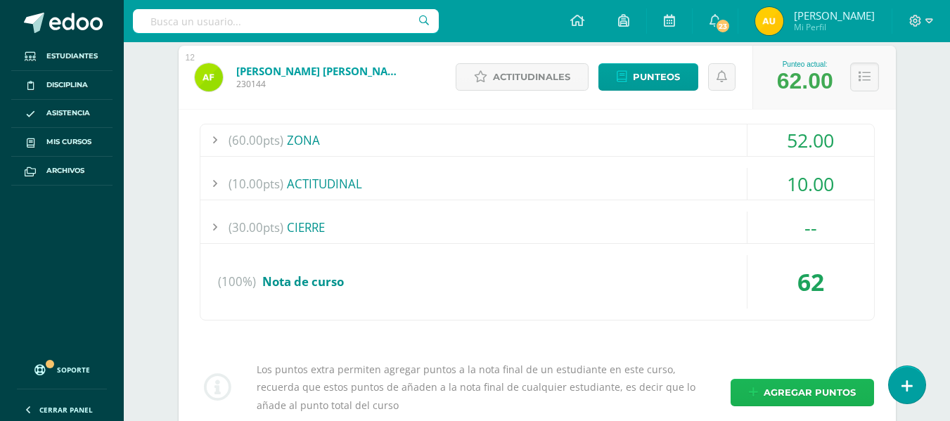
click at [792, 390] on span "Agregar puntos" at bounding box center [810, 393] width 92 height 26
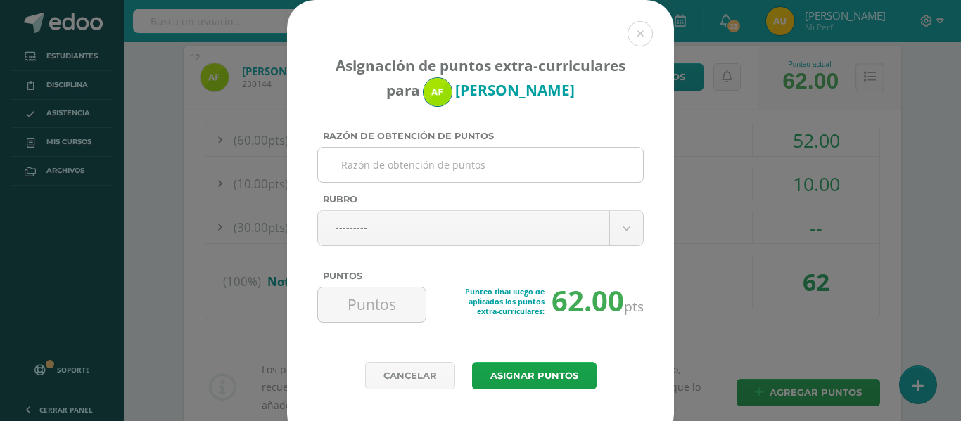
click at [502, 166] on input "Razón de obtención de puntos" at bounding box center [480, 165] width 314 height 34
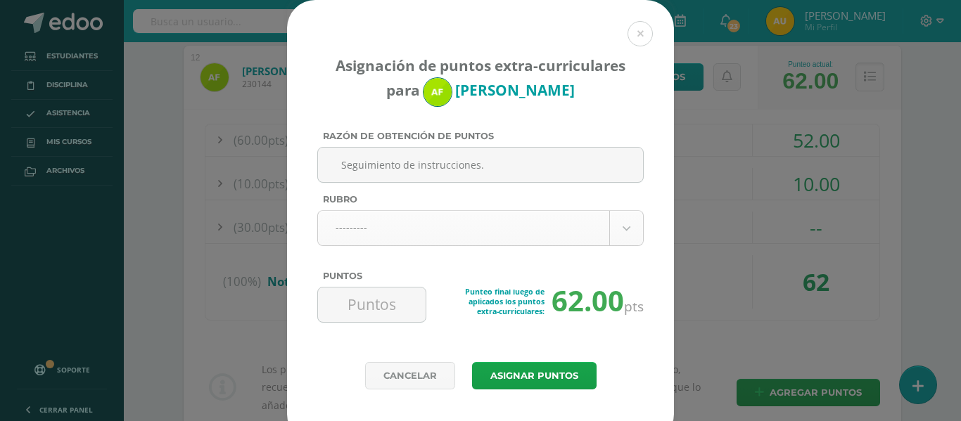
type input "Seguimiento de instrucciones."
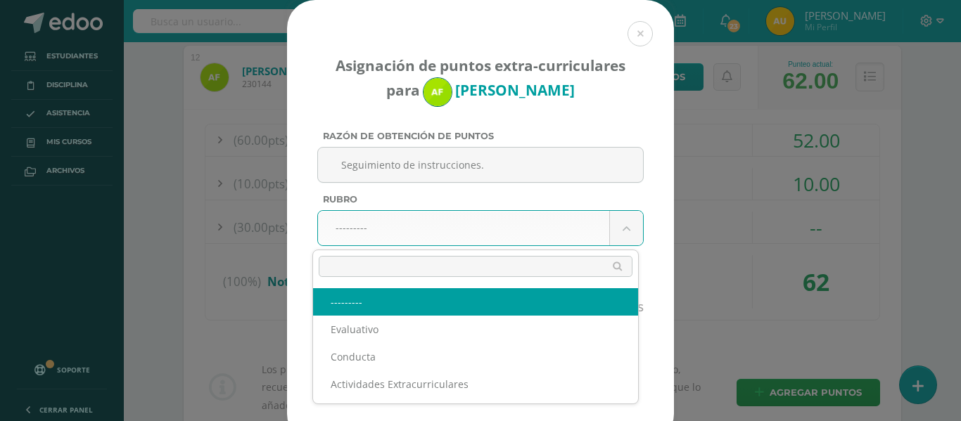
click at [470, 222] on body "Asignación de puntos extra-curriculares para [PERSON_NAME] Razón de obtención d…" at bounding box center [480, 97] width 961 height 2354
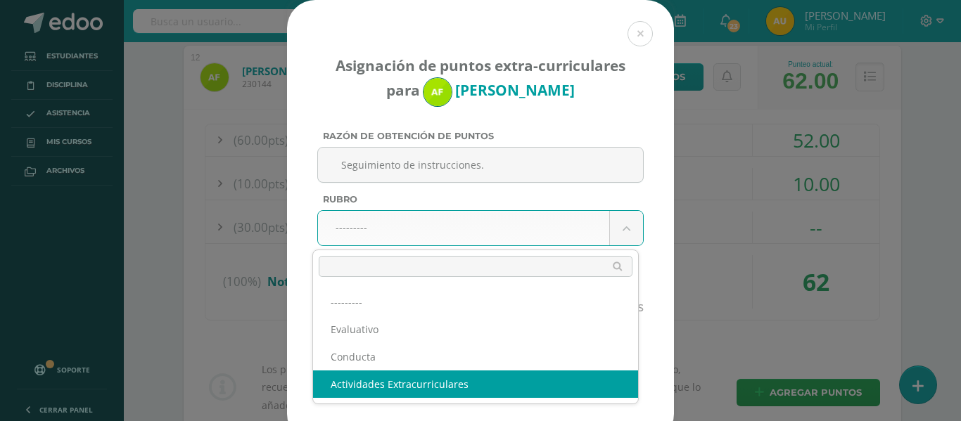
select select "3"
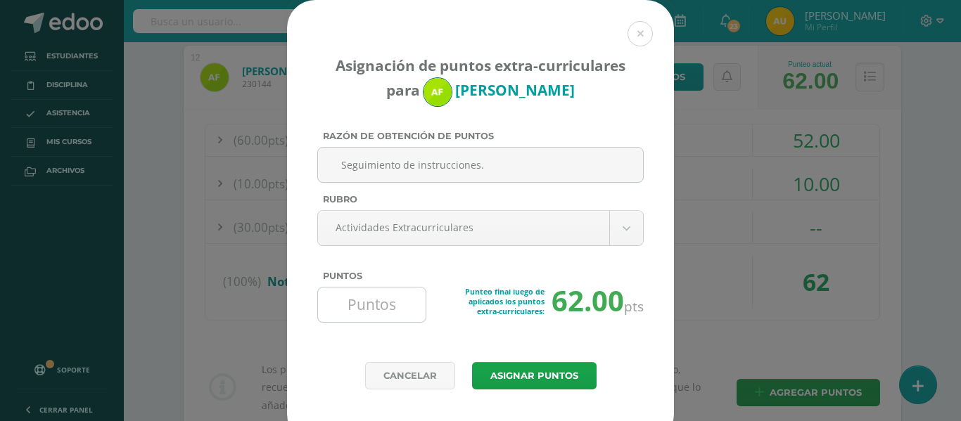
click at [381, 302] on input "Puntos" at bounding box center [371, 305] width 96 height 34
type input "4"
click at [537, 365] on button "Asignar puntos" at bounding box center [534, 375] width 124 height 27
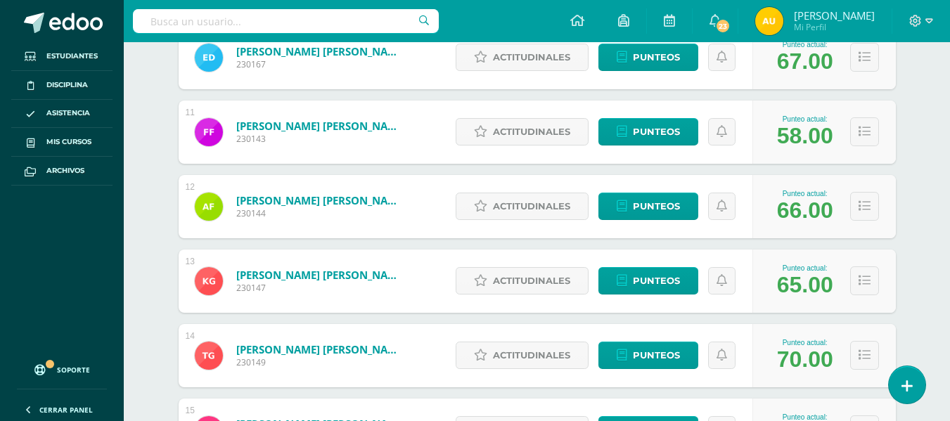
scroll to position [951, 0]
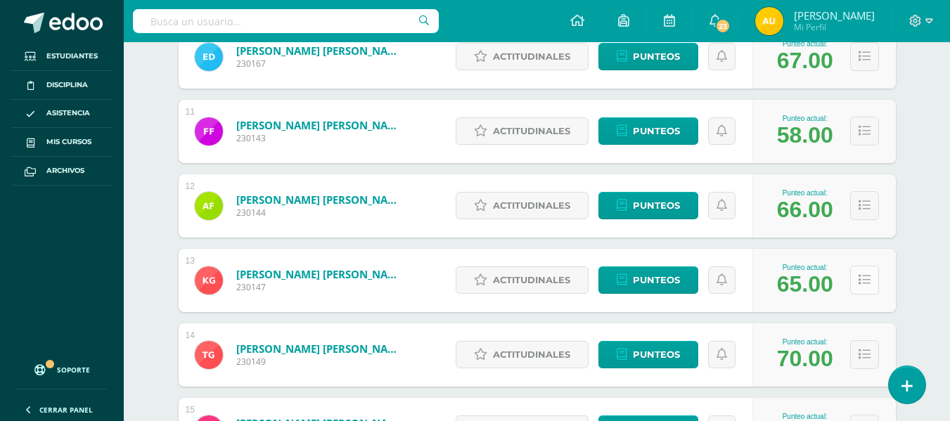
click at [859, 287] on button at bounding box center [864, 280] width 29 height 29
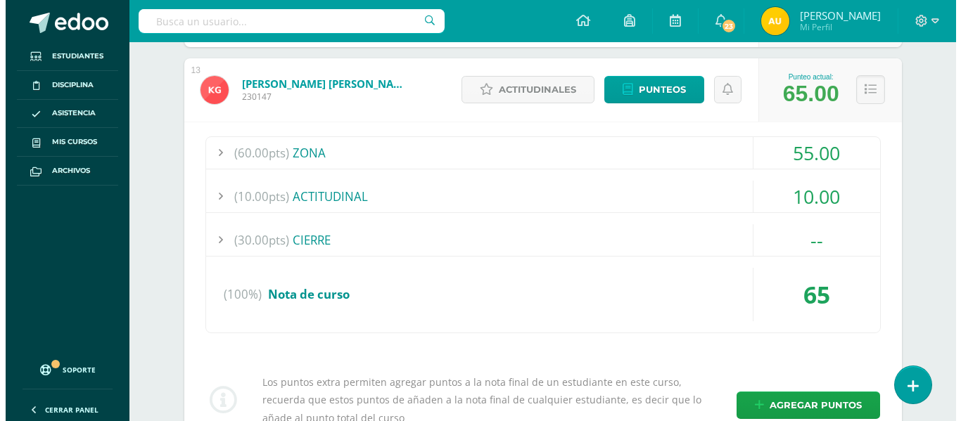
scroll to position [1143, 0]
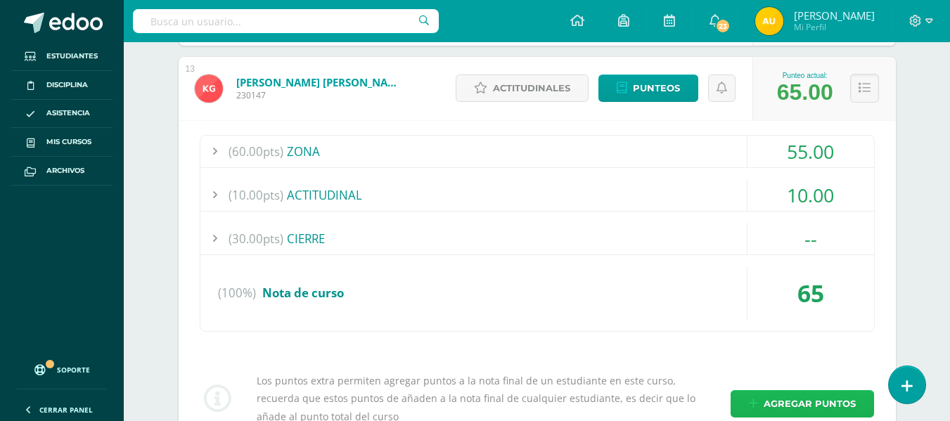
click at [776, 397] on span "Agregar puntos" at bounding box center [810, 404] width 92 height 26
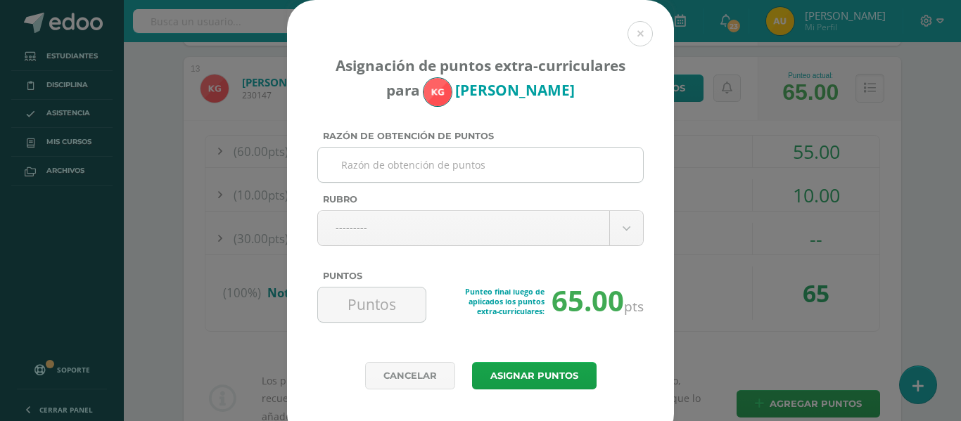
click at [494, 168] on input "Razón de obtención de puntos" at bounding box center [480, 165] width 314 height 34
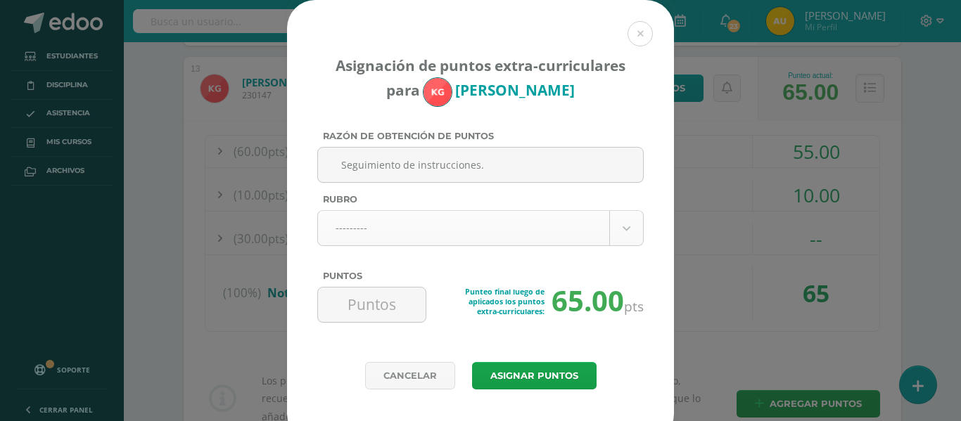
type input "Seguimiento de instrucciones."
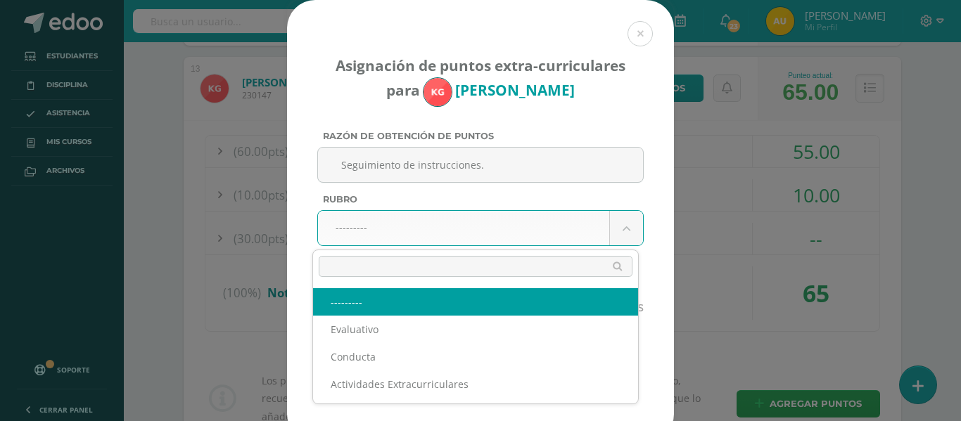
click at [460, 222] on body "Asignación de puntos extra-curriculares para Kristel González Razón de obtenció…" at bounding box center [480, 34] width 961 height 2354
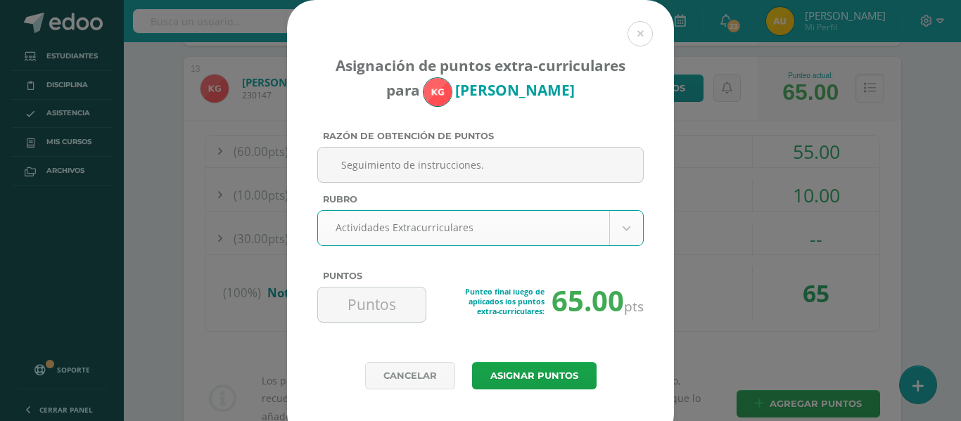
select select "3"
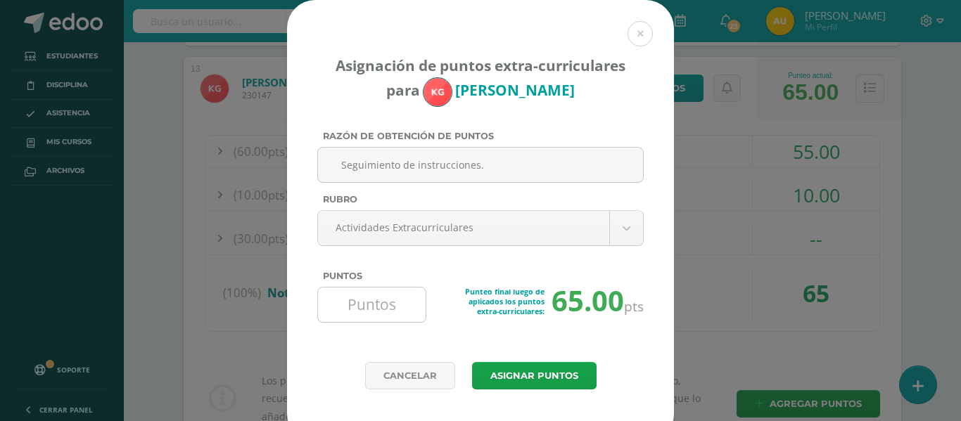
click at [387, 305] on input "Puntos" at bounding box center [371, 305] width 96 height 34
type input "4"
click at [542, 378] on button "Asignar puntos" at bounding box center [534, 375] width 124 height 27
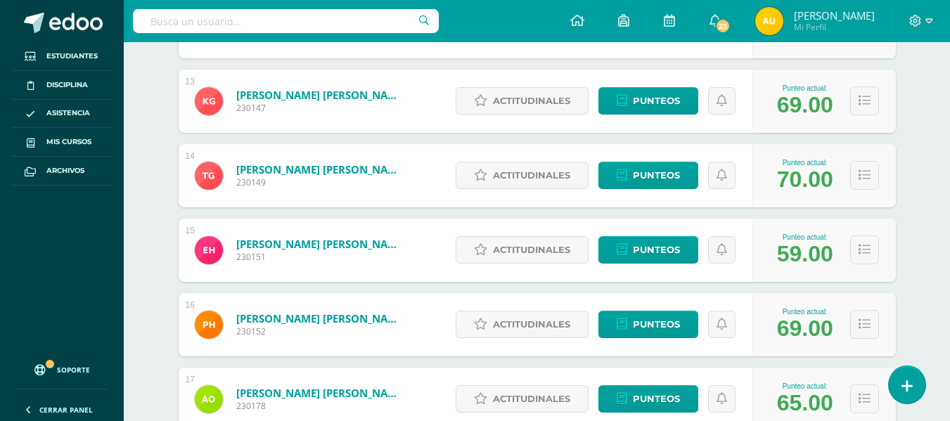
scroll to position [1148, 0]
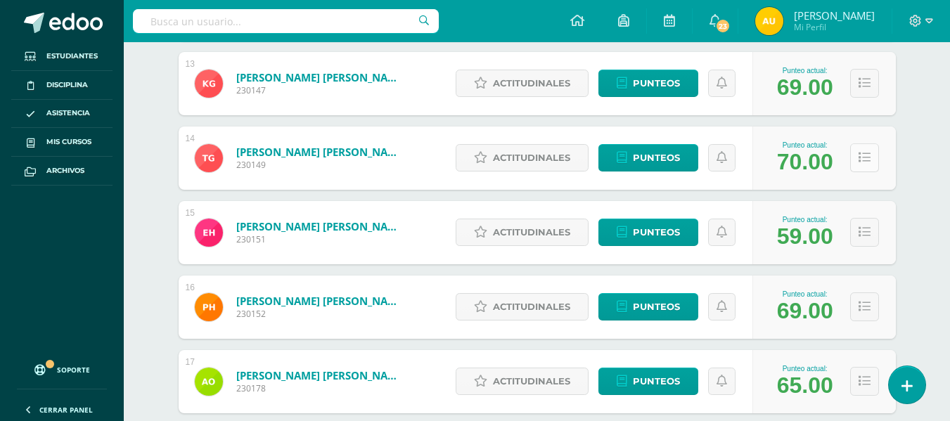
click at [873, 160] on button at bounding box center [864, 157] width 29 height 29
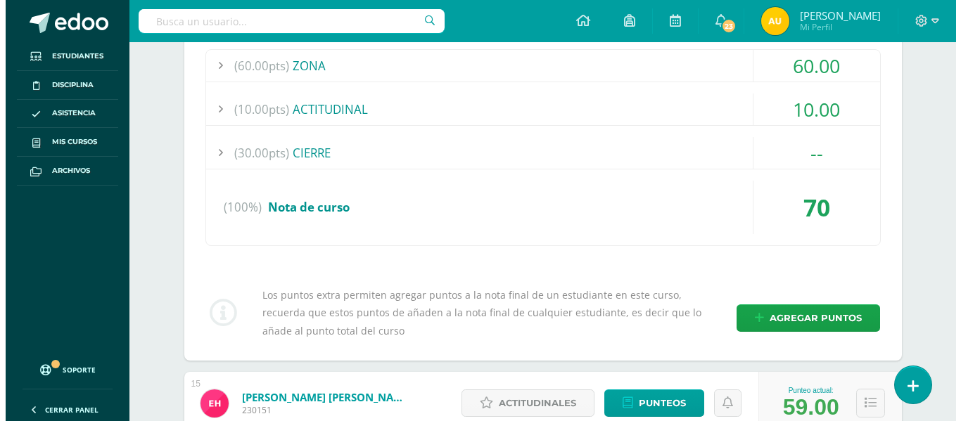
scroll to position [1313, 0]
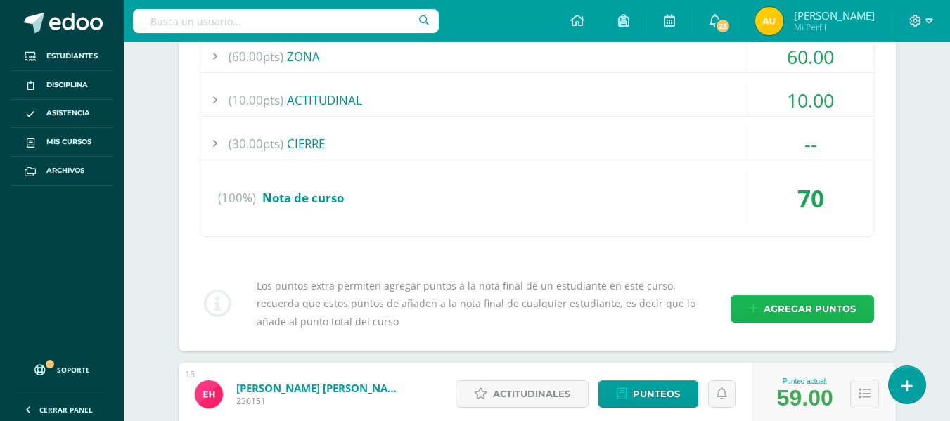
click at [807, 303] on span "Agregar puntos" at bounding box center [810, 309] width 92 height 26
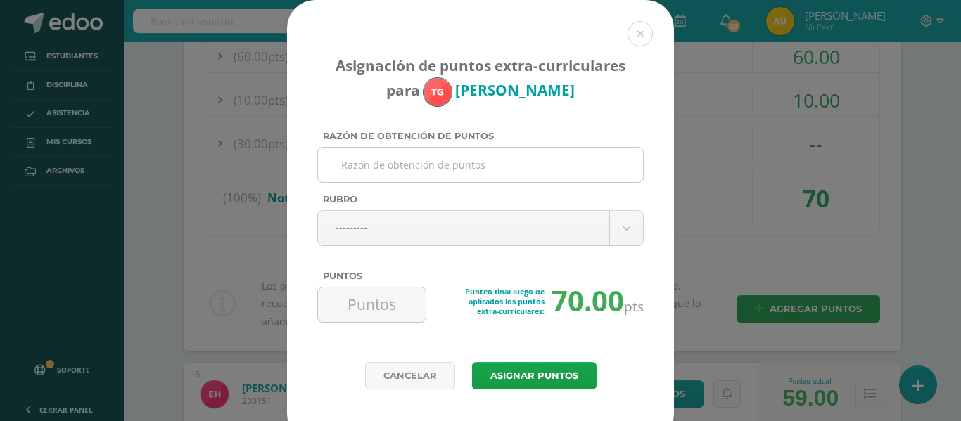
click at [392, 167] on input "Razón de obtención de puntos" at bounding box center [480, 165] width 314 height 34
paste input "Seguimiento de instrucciones."
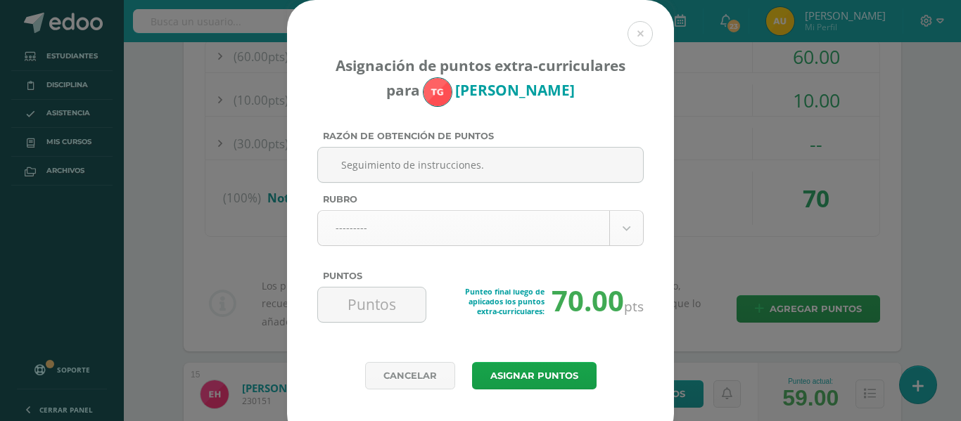
type input "Seguimiento de instrucciones."
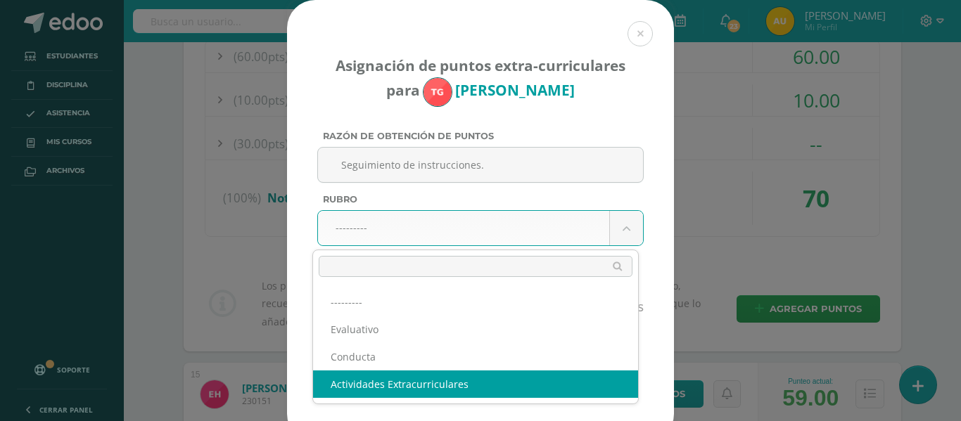
select select "3"
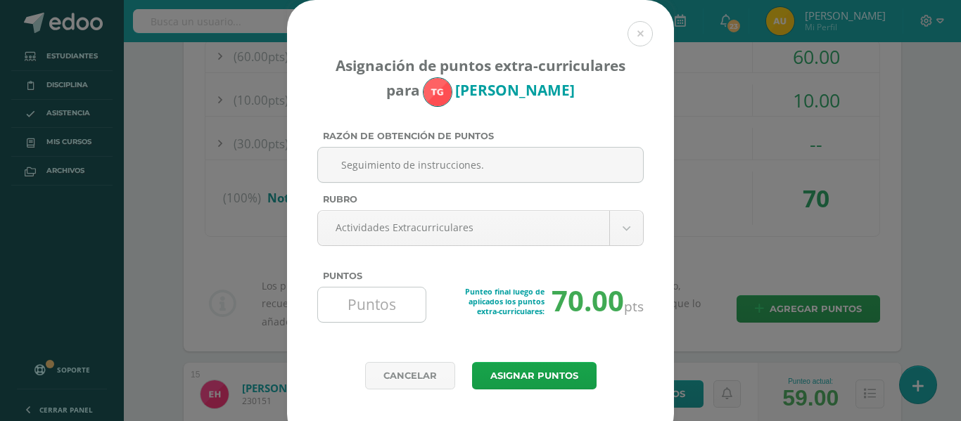
click at [368, 292] on input "Puntos" at bounding box center [371, 305] width 96 height 34
type input "3"
click at [533, 383] on button "Asignar puntos" at bounding box center [534, 375] width 124 height 27
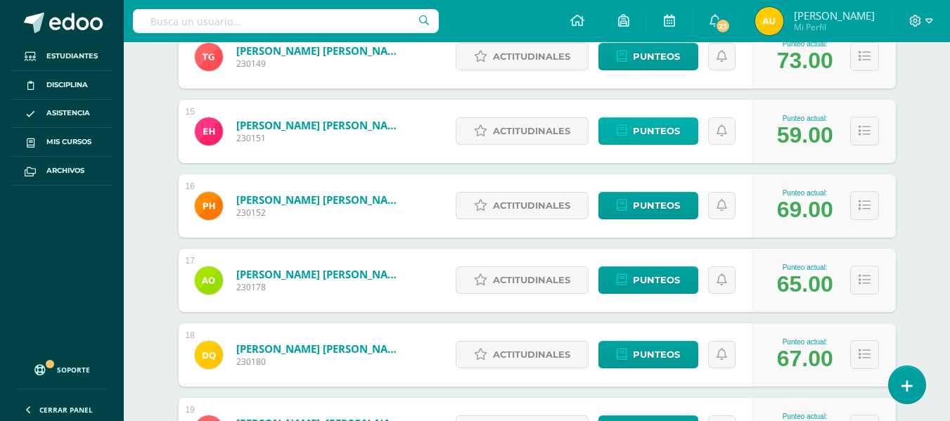
scroll to position [1250, 0]
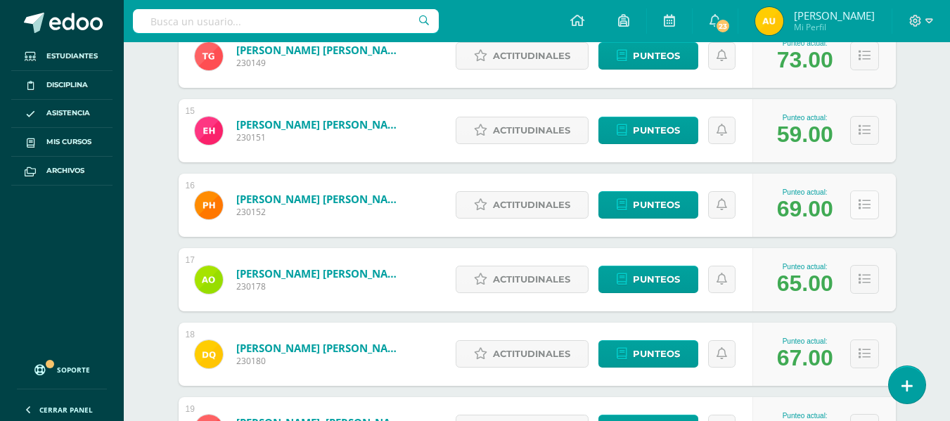
click at [864, 202] on icon at bounding box center [865, 205] width 12 height 12
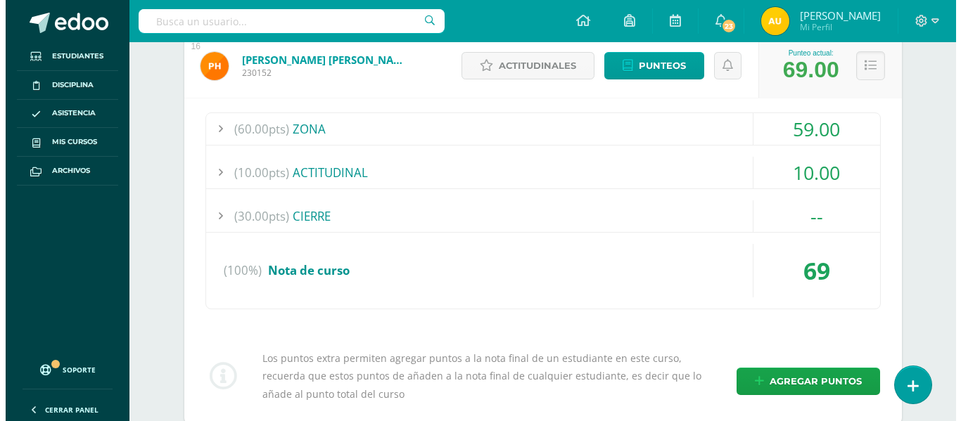
scroll to position [1390, 0]
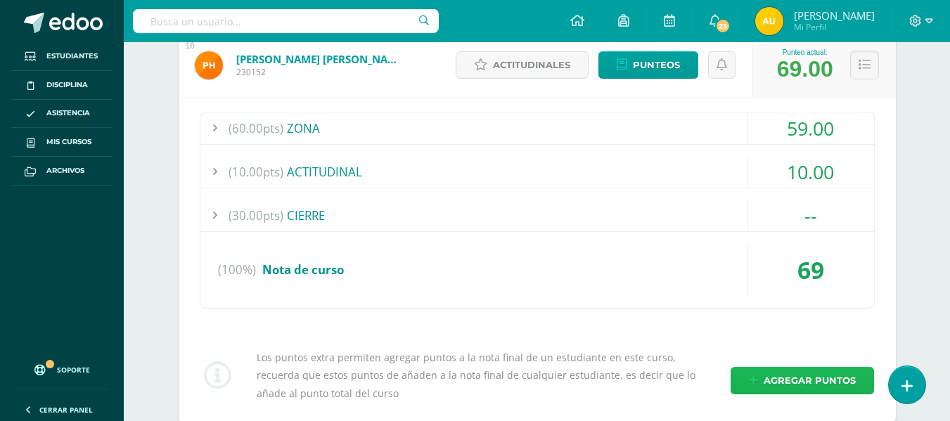
click at [809, 382] on span "Agregar puntos" at bounding box center [810, 381] width 92 height 26
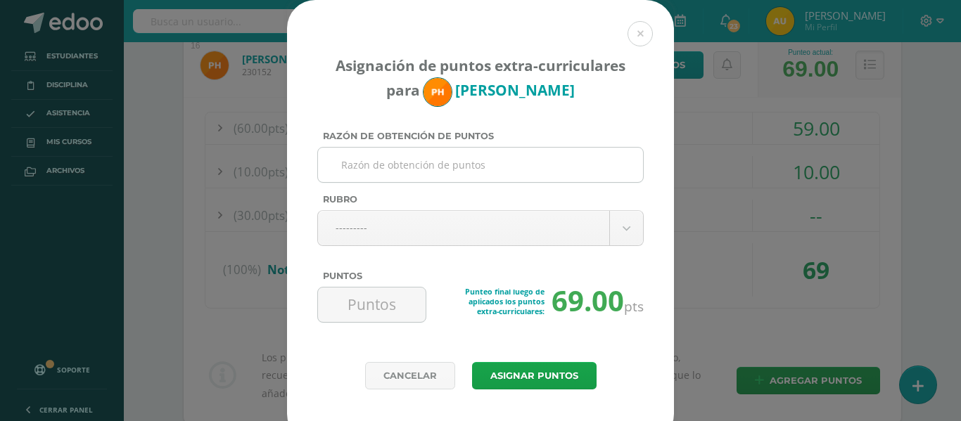
click at [501, 158] on input "Razón de obtención de puntos" at bounding box center [480, 165] width 314 height 34
click at [501, 158] on input "Seguimiento de instrucciones." at bounding box center [480, 165] width 314 height 34
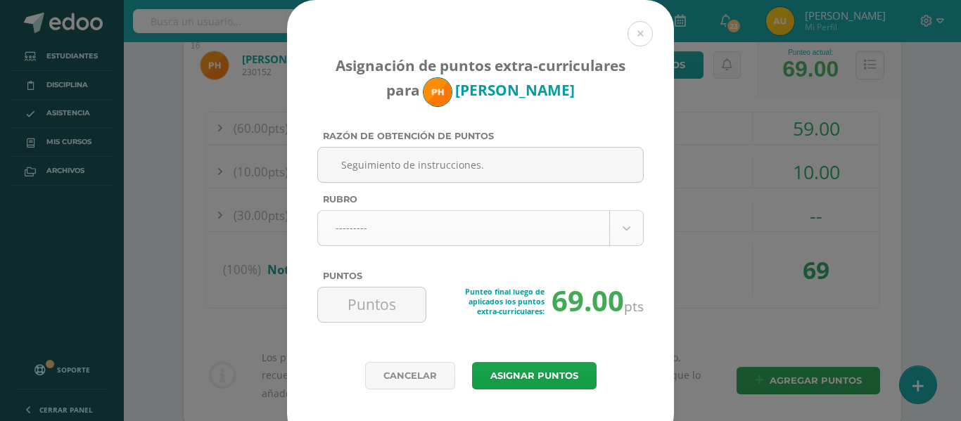
type input "Seguimiento de instrucciones."
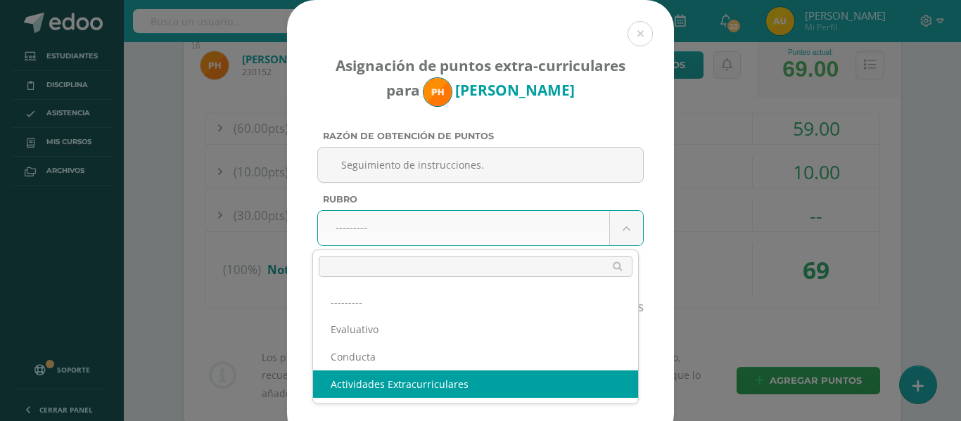
select select "3"
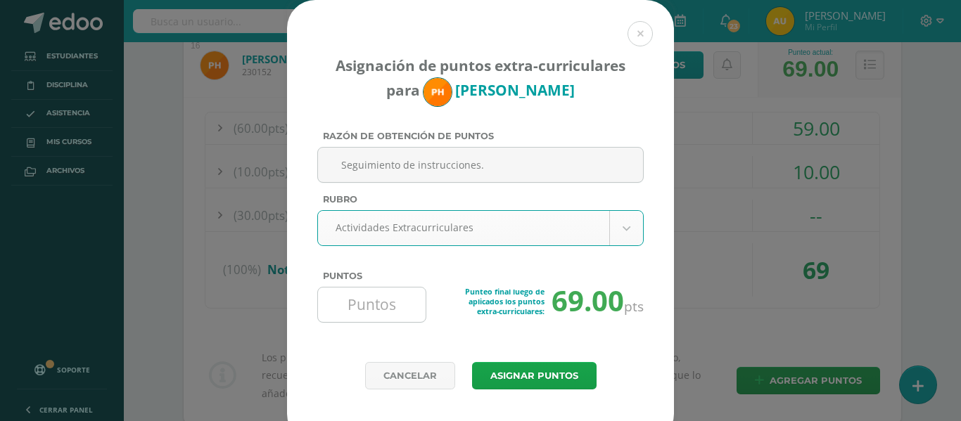
click at [380, 305] on input "Puntos" at bounding box center [371, 305] width 96 height 34
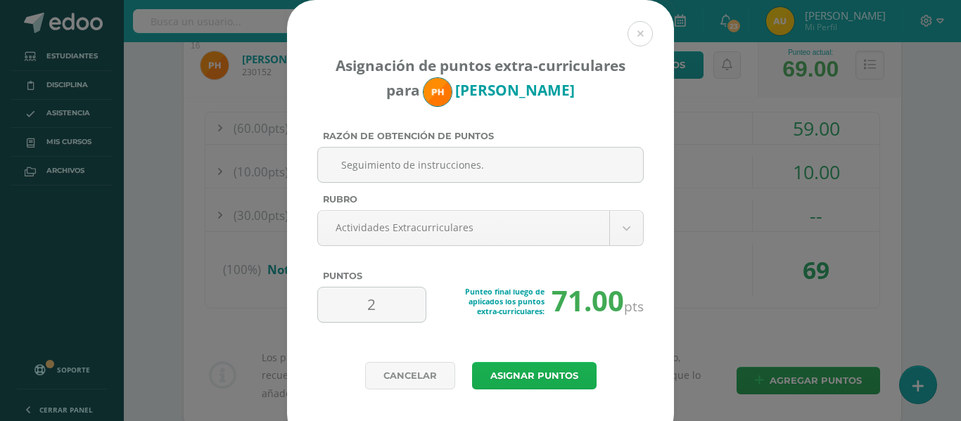
type input "2"
click at [515, 375] on button "Asignar puntos" at bounding box center [534, 375] width 124 height 27
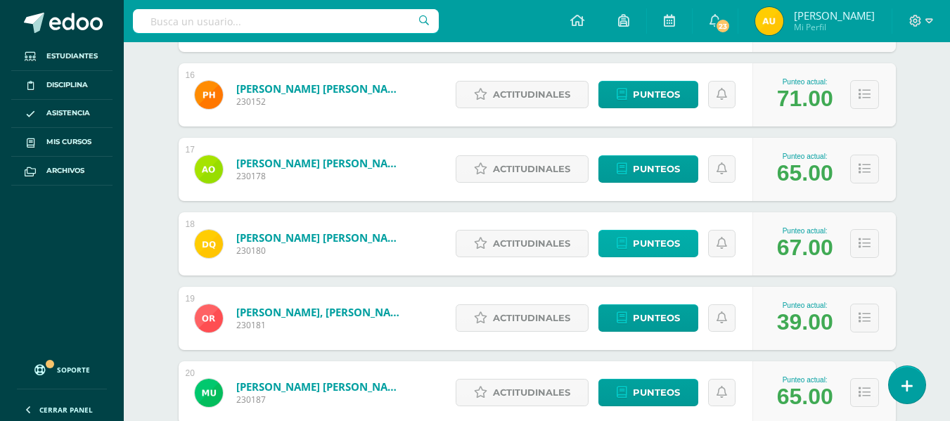
scroll to position [1371, 0]
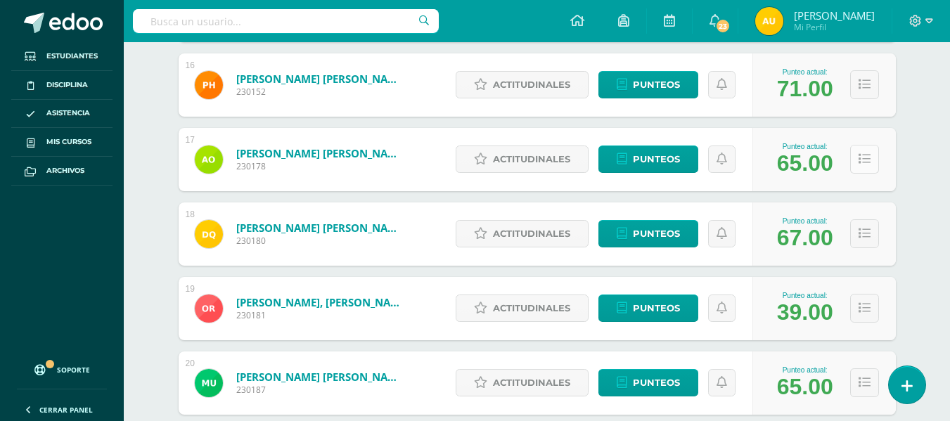
click at [861, 153] on icon at bounding box center [865, 159] width 12 height 12
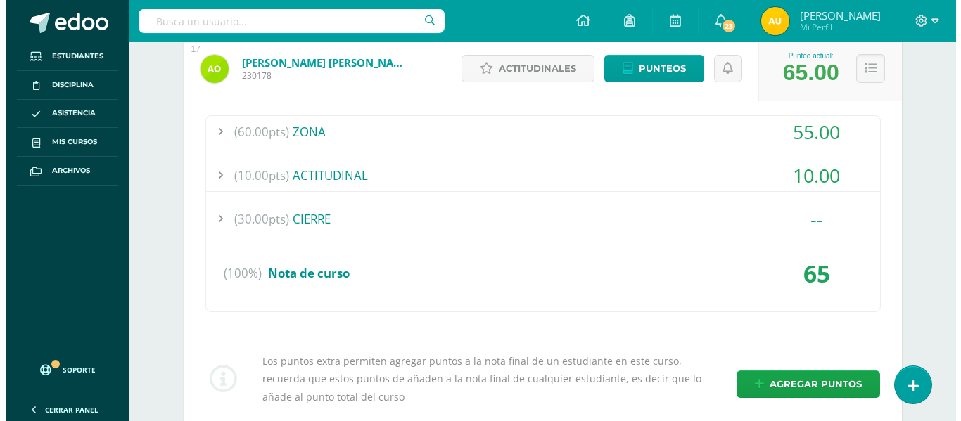
scroll to position [1502, 0]
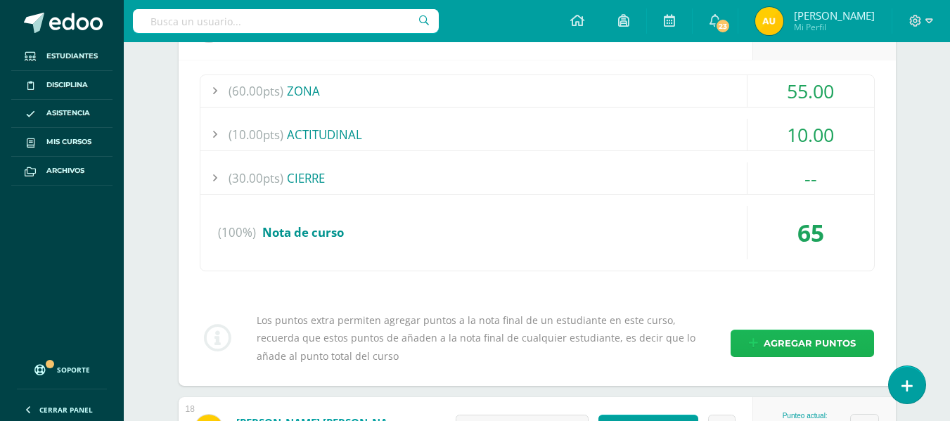
click at [814, 345] on span "Agregar puntos" at bounding box center [810, 343] width 92 height 26
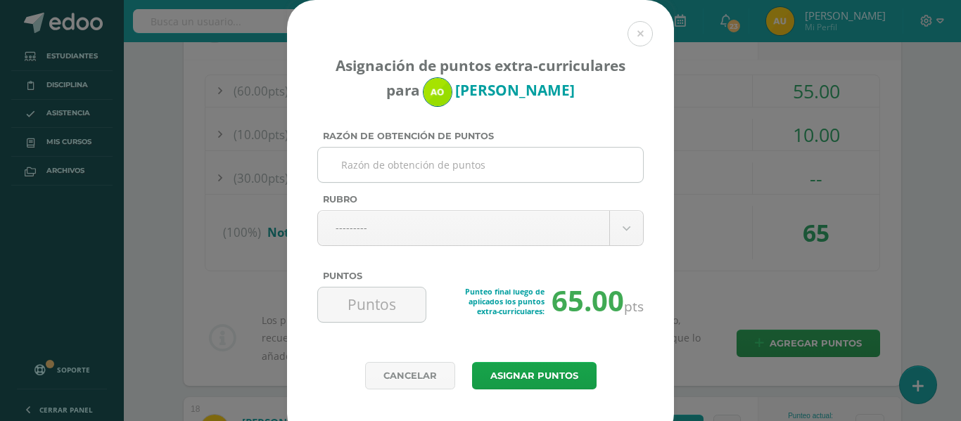
click at [488, 165] on input "Razón de obtención de puntos" at bounding box center [480, 165] width 314 height 34
paste input "Seguimiento de instrucciones."
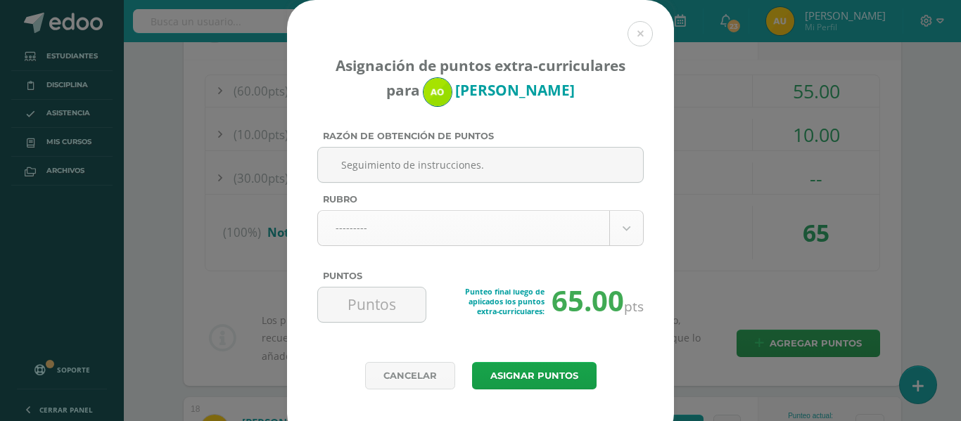
type input "Seguimiento de instrucciones."
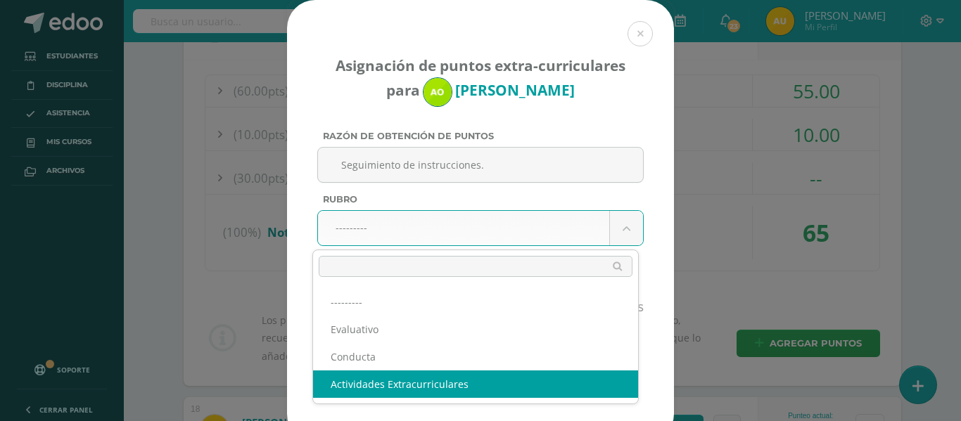
select select "3"
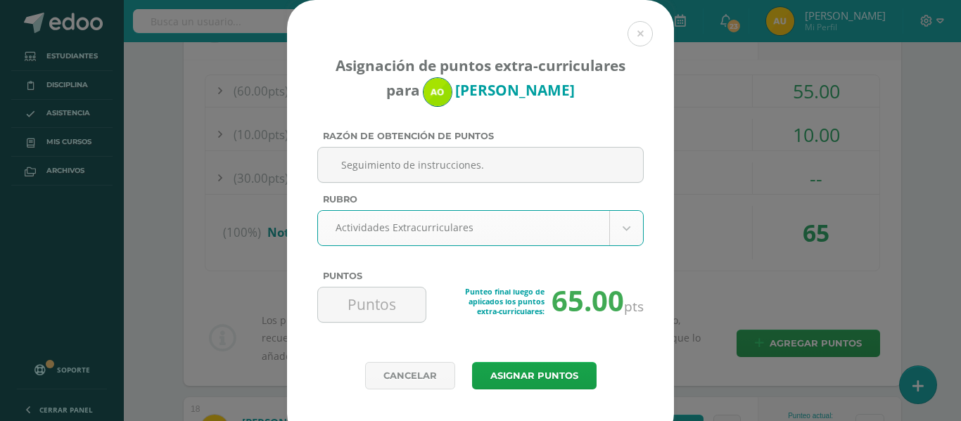
scroll to position [20, 0]
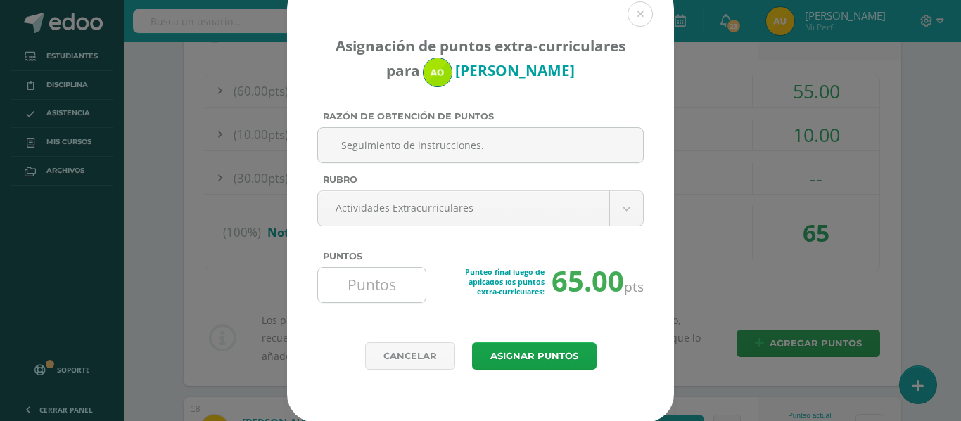
click at [379, 281] on input "Puntos" at bounding box center [371, 285] width 96 height 34
click at [359, 289] on input "Puntos" at bounding box center [371, 285] width 96 height 34
type input "4"
click at [525, 347] on button "Asignar puntos" at bounding box center [534, 355] width 124 height 27
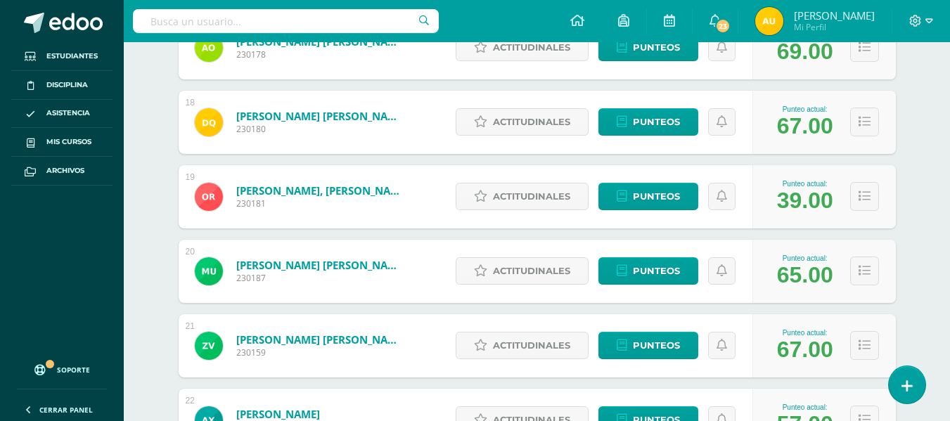
scroll to position [1486, 0]
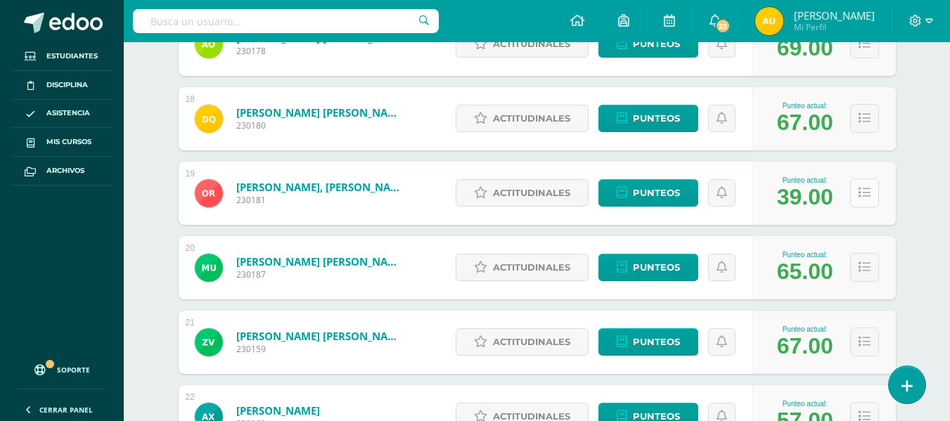
click at [863, 198] on icon at bounding box center [865, 193] width 12 height 12
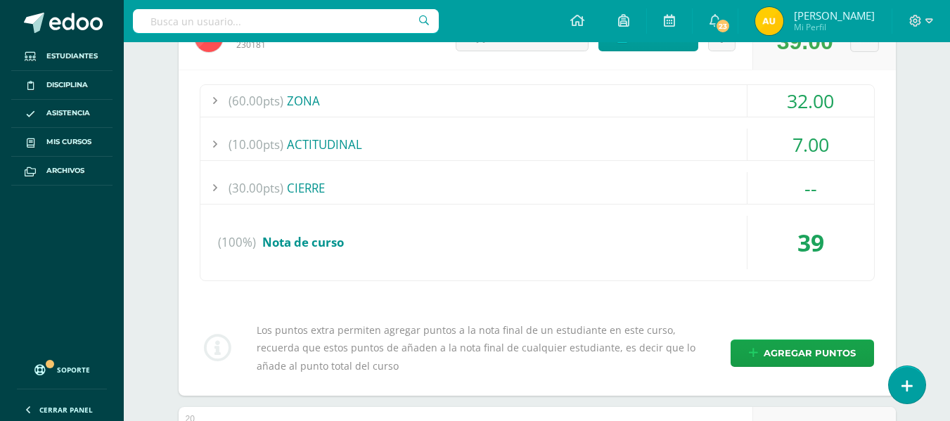
scroll to position [1652, 0]
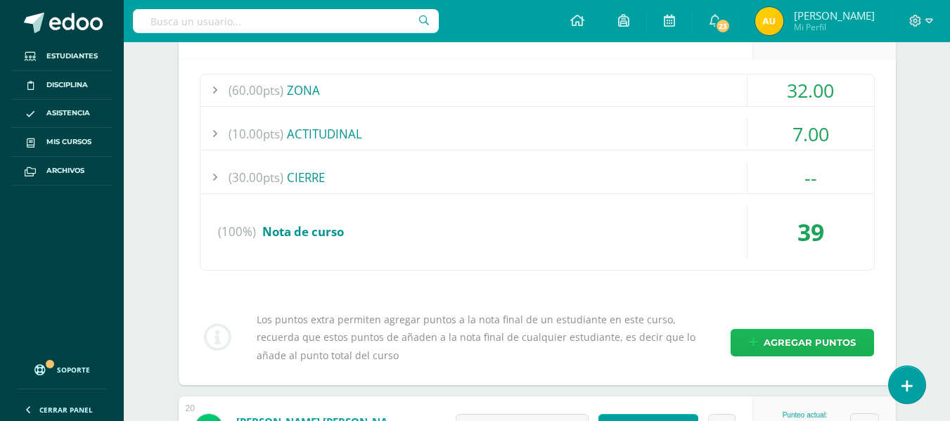
click at [809, 339] on span "Agregar puntos" at bounding box center [810, 343] width 92 height 26
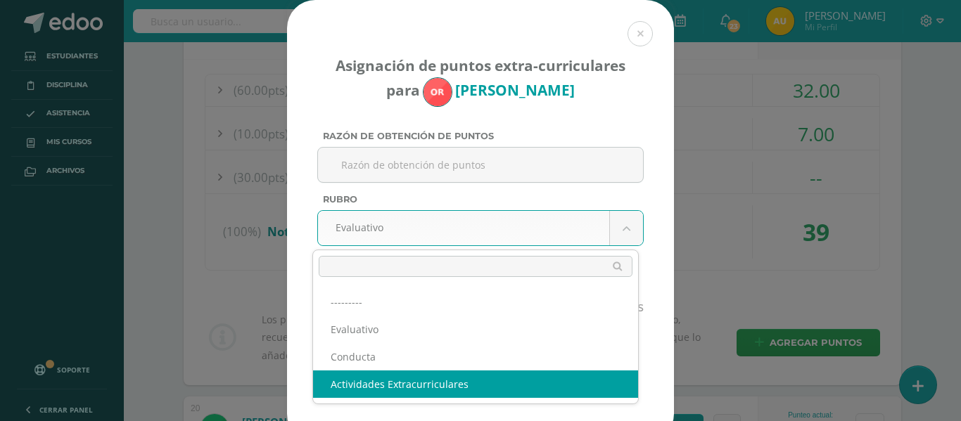
select select "3"
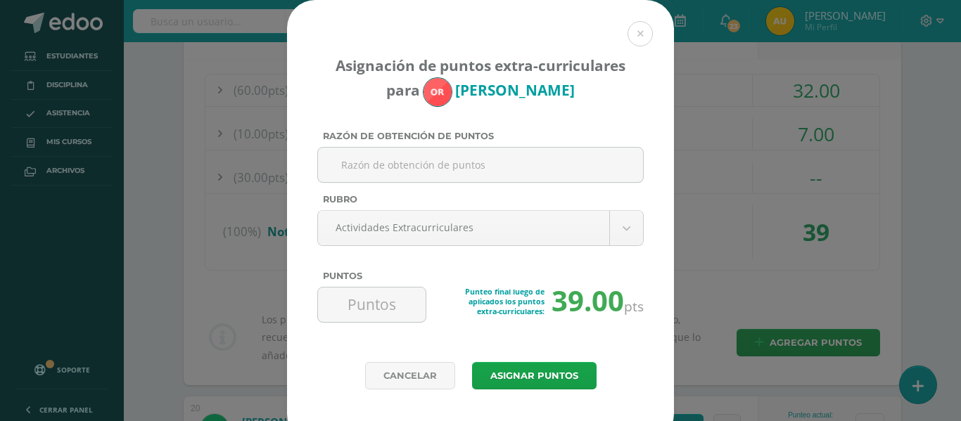
click at [460, 162] on input "Razón de obtención de puntos" at bounding box center [480, 165] width 314 height 34
type input "p"
type input "Procura seguir instrucciones"
type input "4"
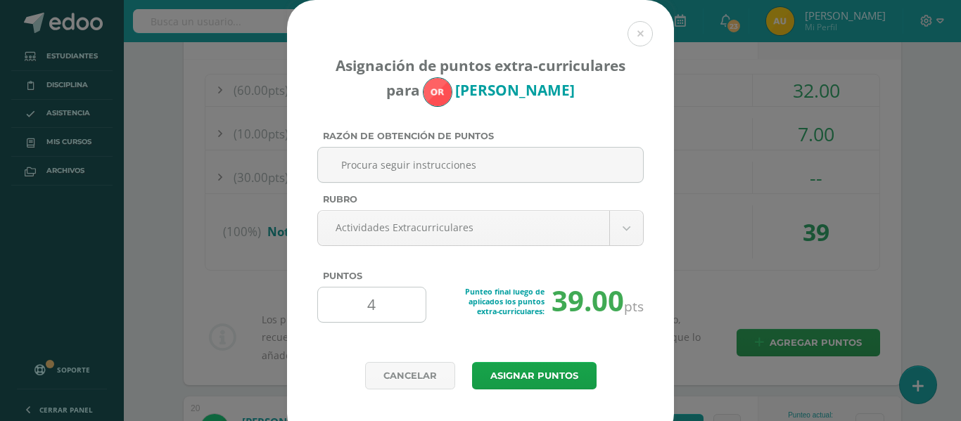
click at [380, 312] on input "4" at bounding box center [371, 305] width 96 height 34
click at [641, 39] on button at bounding box center [639, 33] width 25 height 25
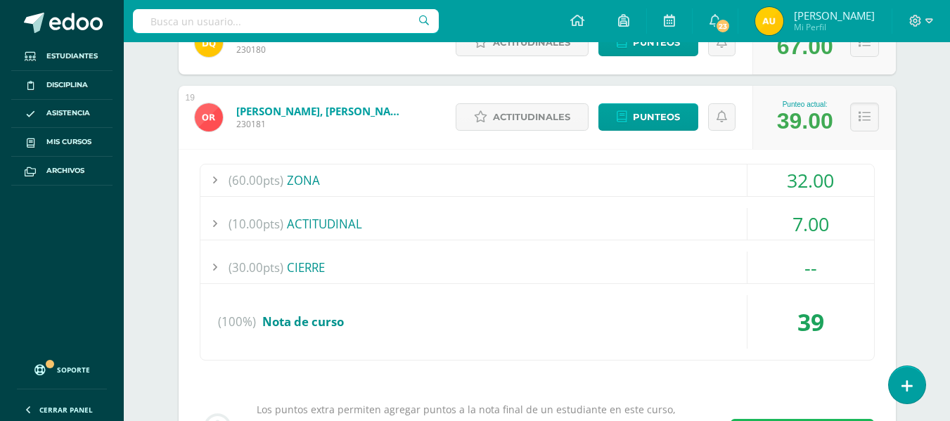
scroll to position [1575, 0]
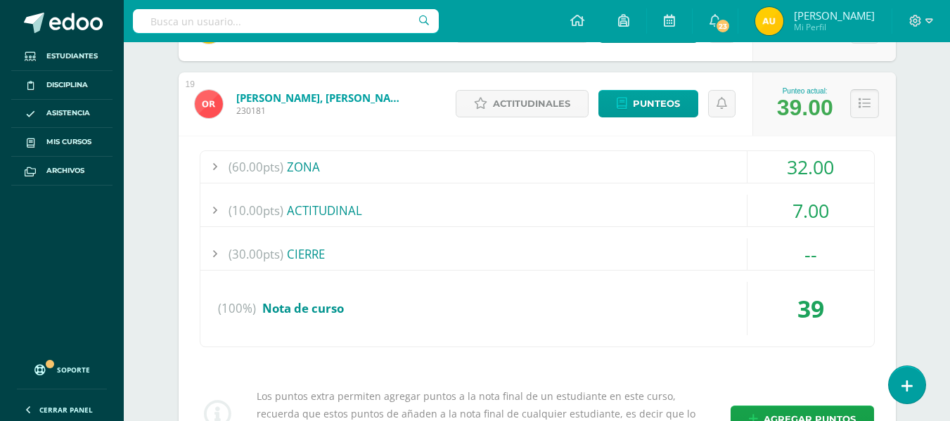
click at [866, 106] on icon at bounding box center [865, 104] width 12 height 12
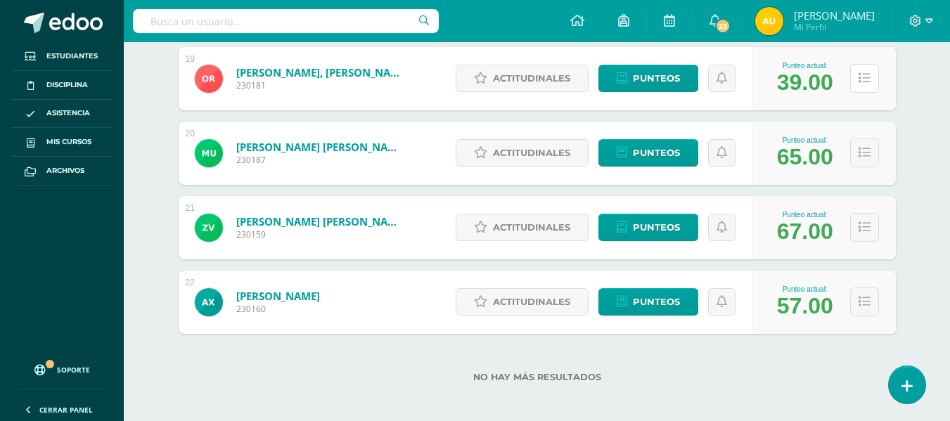
scroll to position [1607, 0]
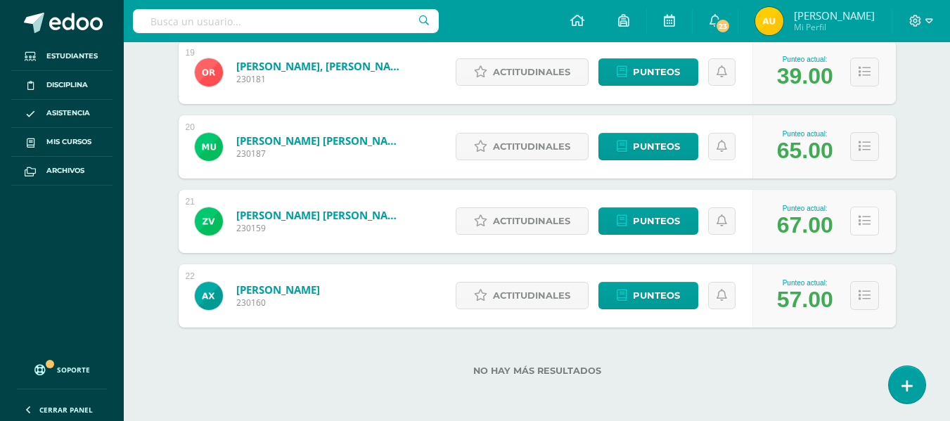
click at [855, 223] on button at bounding box center [864, 221] width 29 height 29
click at [868, 222] on icon at bounding box center [865, 221] width 12 height 12
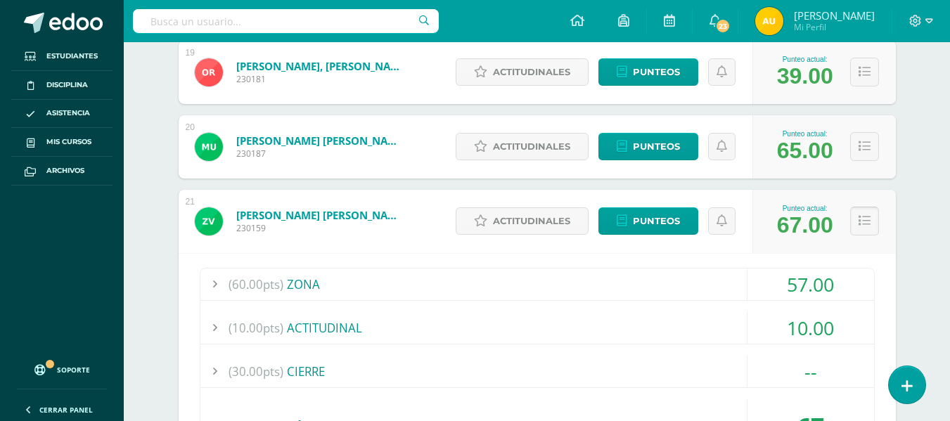
click at [859, 225] on icon at bounding box center [865, 221] width 12 height 12
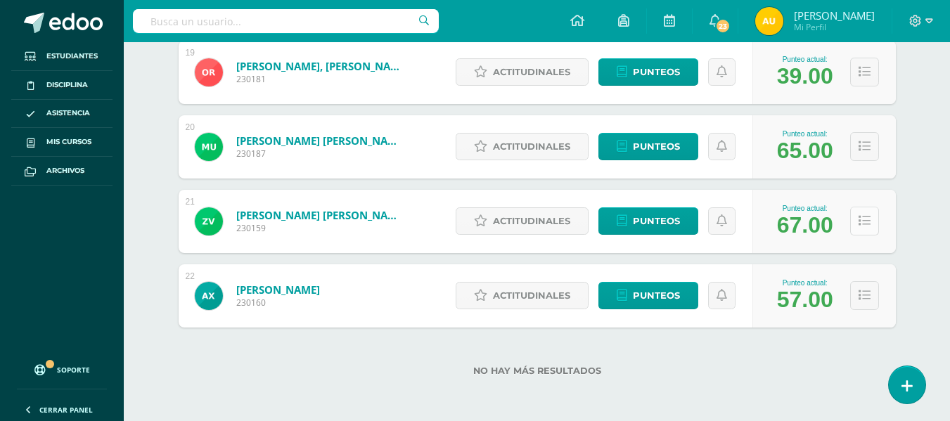
click at [872, 226] on button at bounding box center [864, 221] width 29 height 29
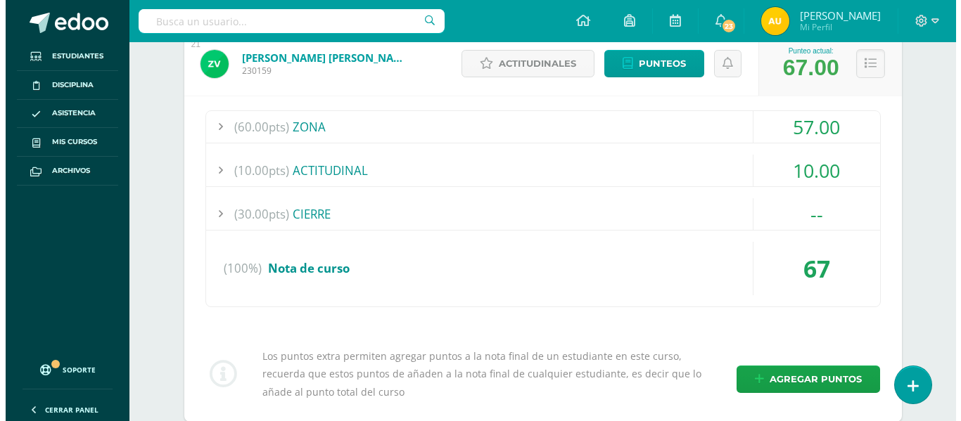
scroll to position [1766, 0]
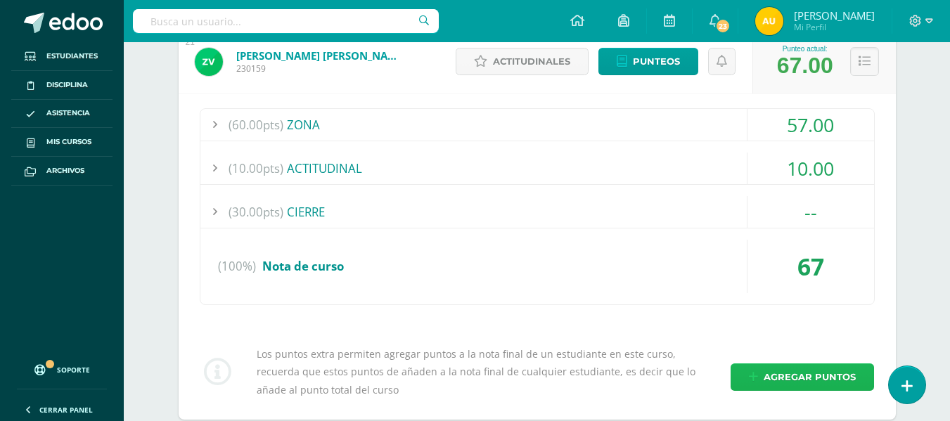
click at [800, 371] on span "Agregar puntos" at bounding box center [810, 377] width 92 height 26
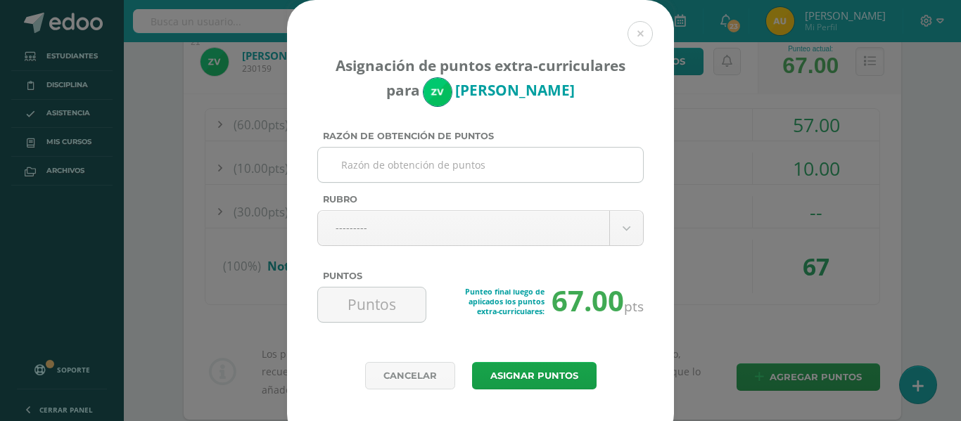
click at [463, 158] on input "Razón de obtención de puntos" at bounding box center [480, 165] width 314 height 34
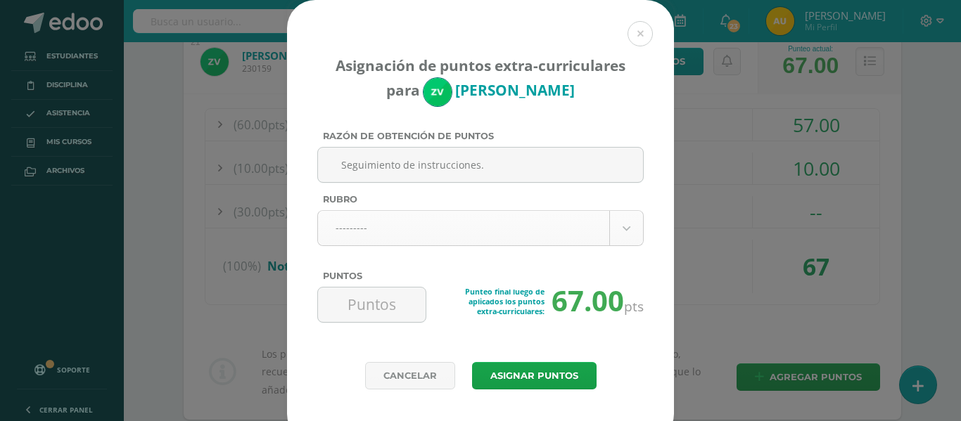
type input "Seguimiento de instrucciones."
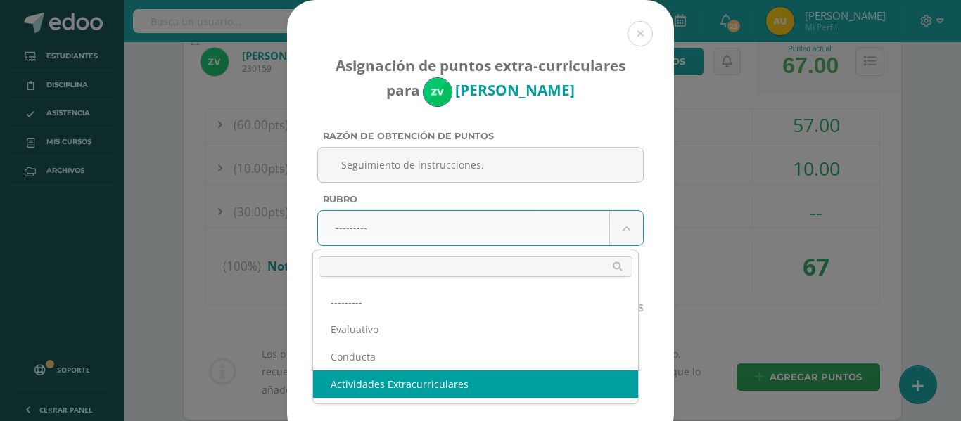
select select "3"
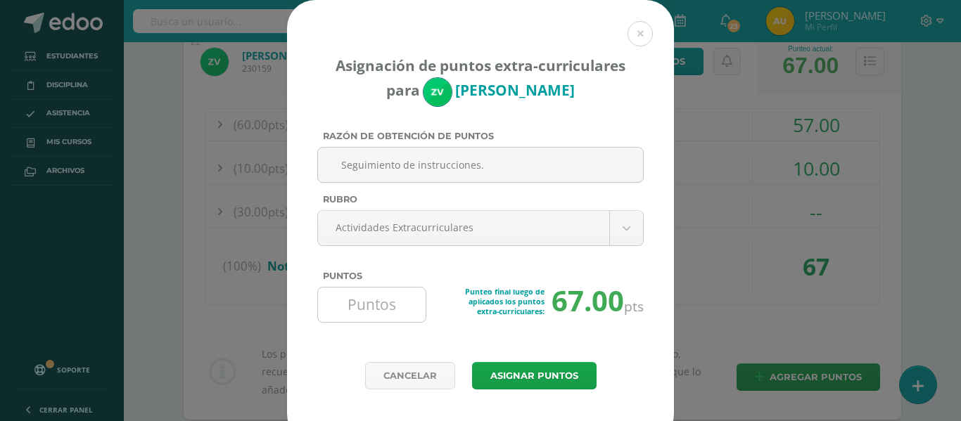
click at [363, 290] on input "Puntos" at bounding box center [371, 305] width 96 height 34
type input "4"
click at [562, 373] on button "Asignar puntos" at bounding box center [534, 375] width 124 height 27
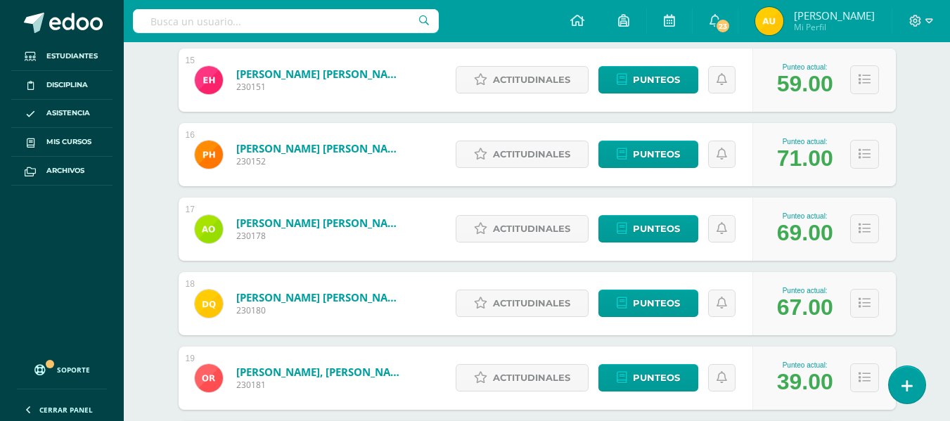
scroll to position [1453, 0]
